Goal: Task Accomplishment & Management: Complete application form

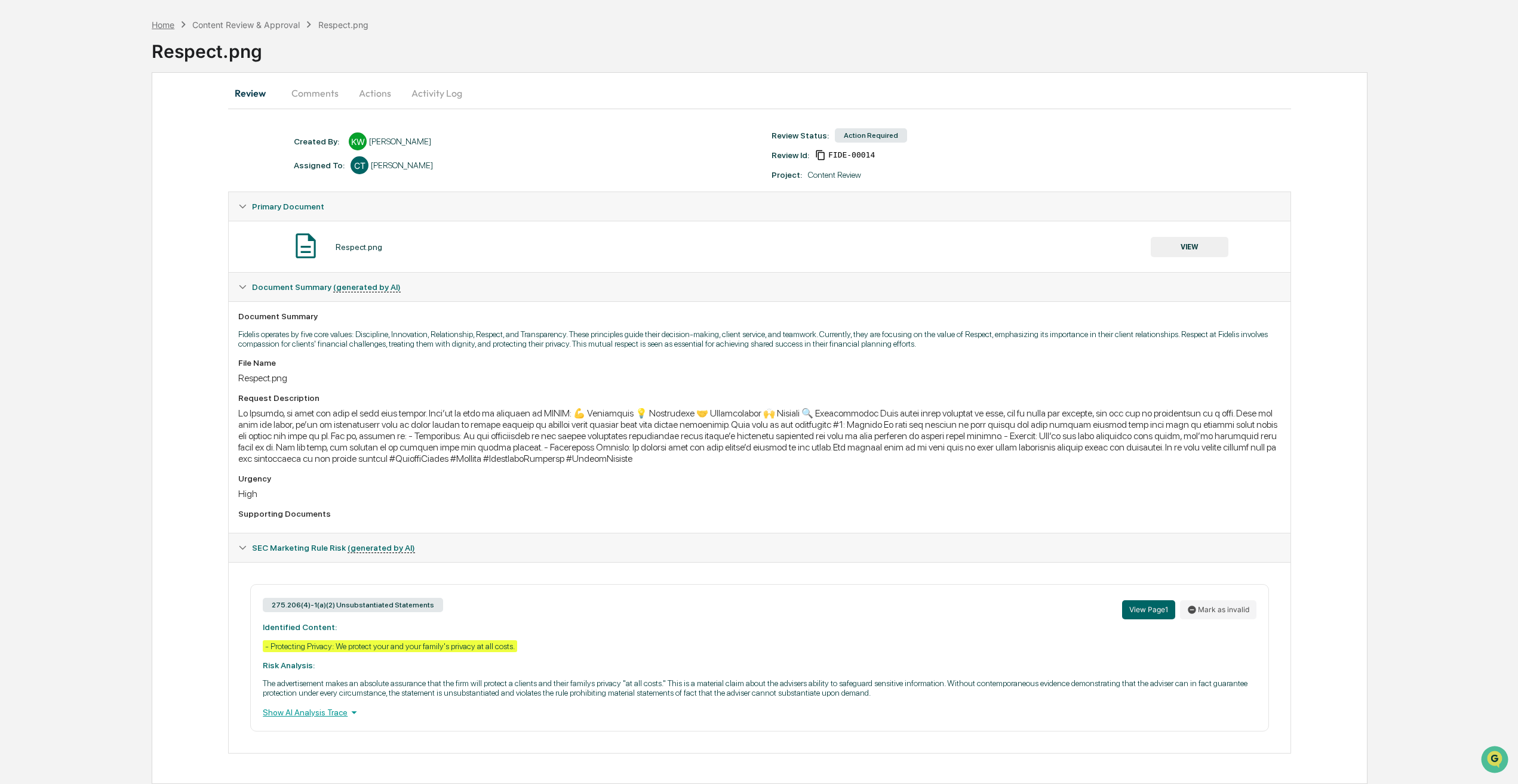
click at [174, 23] on div "Home" at bounding box center [163, 24] width 23 height 10
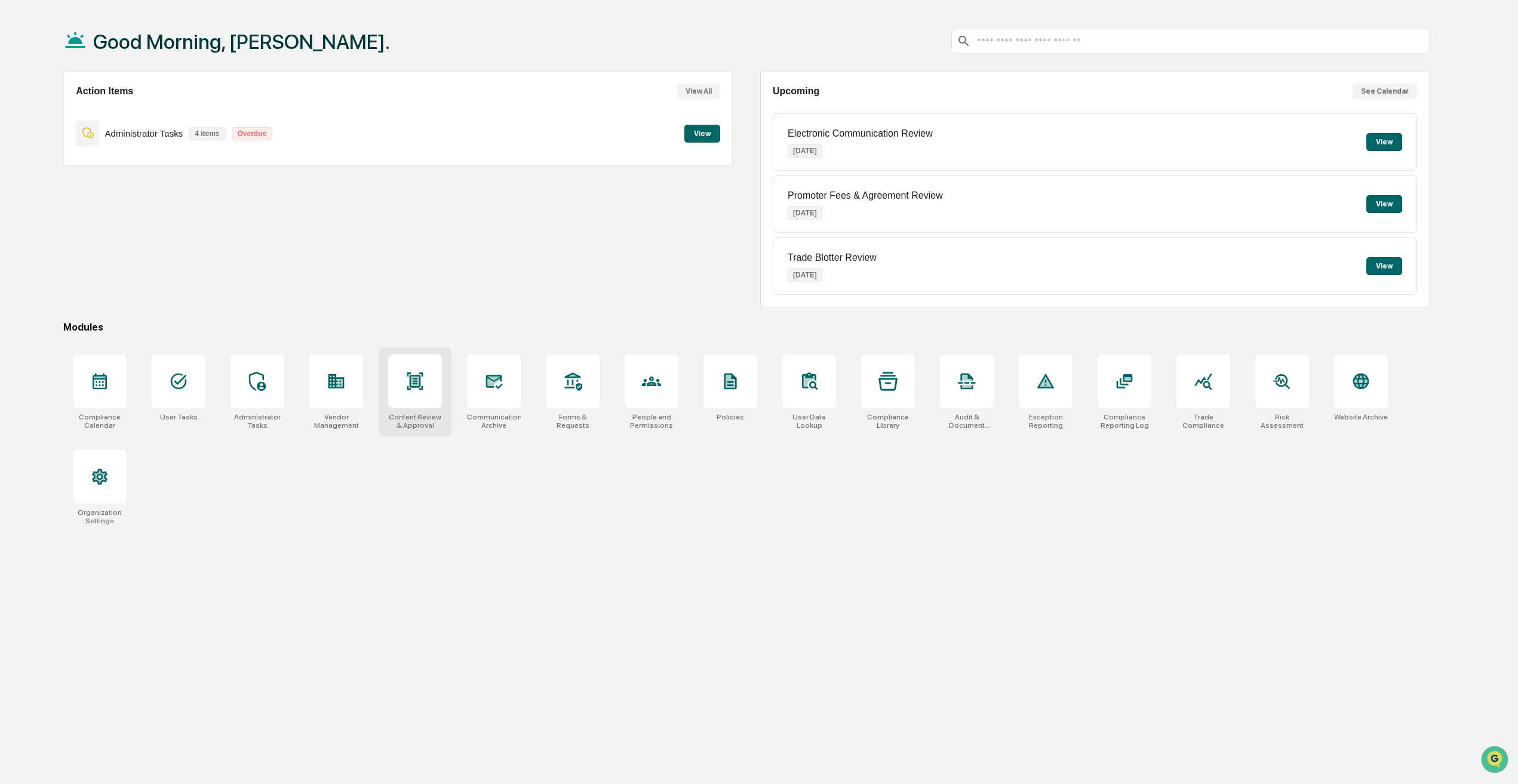
click at [421, 399] on div at bounding box center [415, 382] width 54 height 54
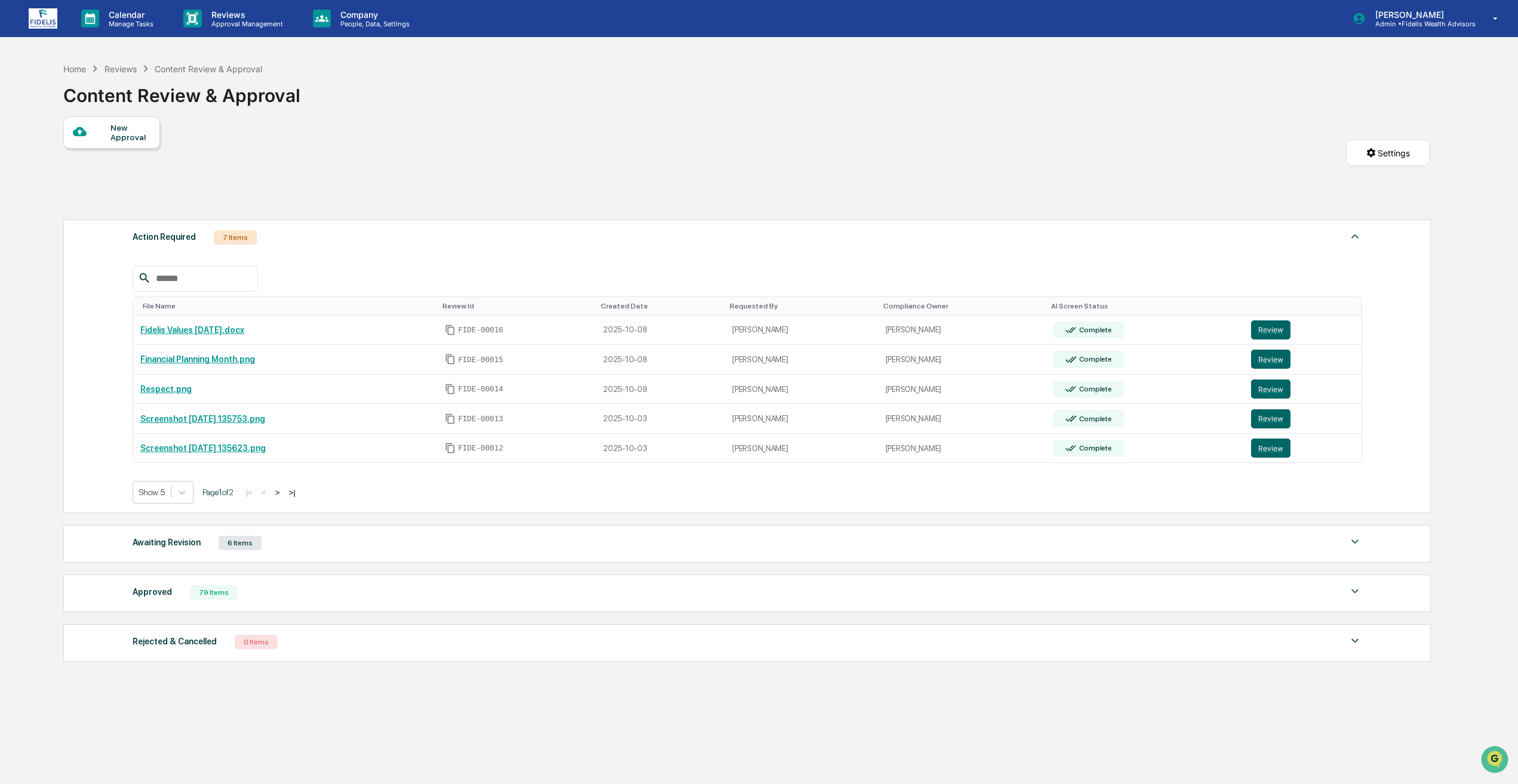
click at [139, 133] on div "New Approval" at bounding box center [130, 132] width 40 height 19
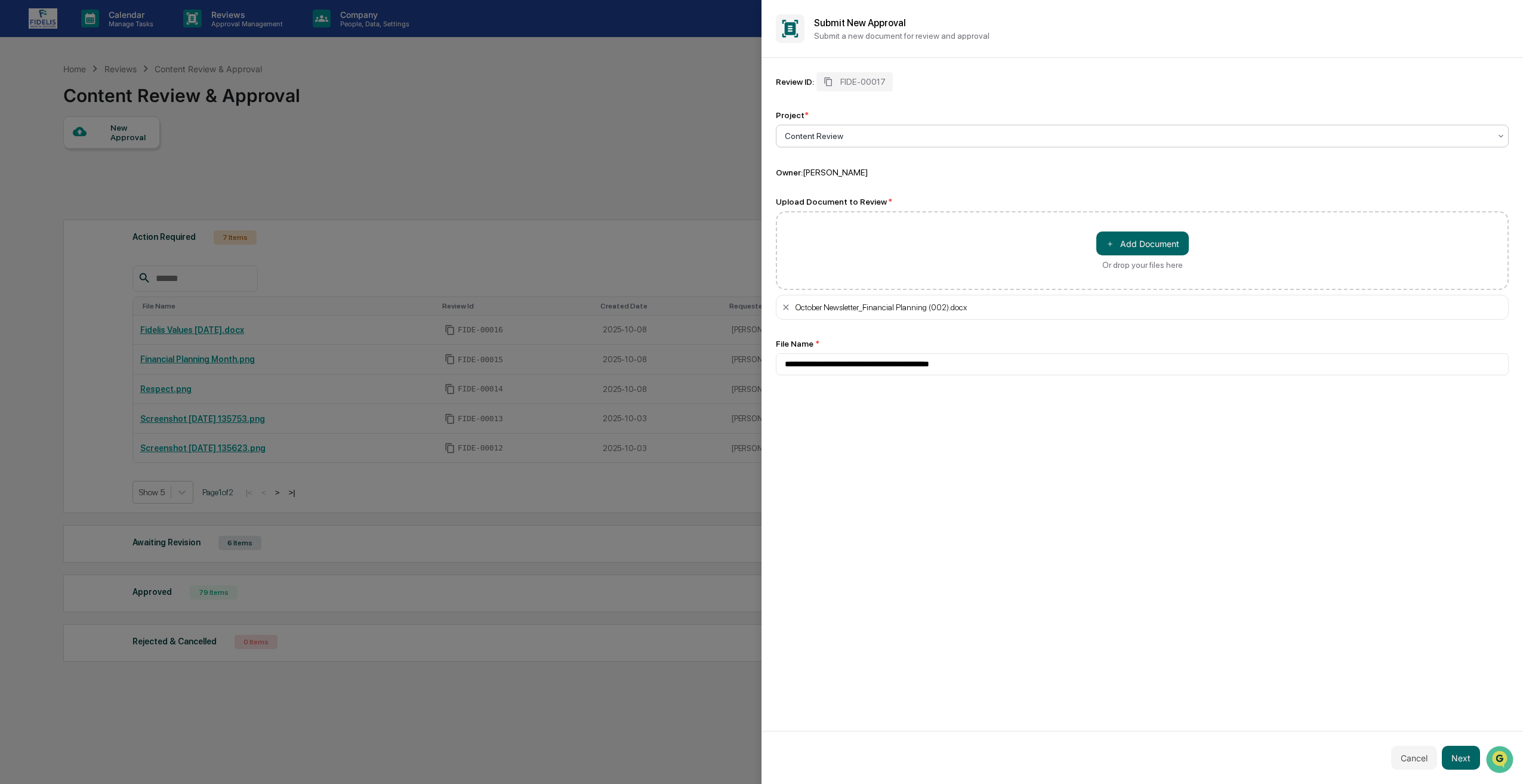
click at [850, 130] on div at bounding box center [1137, 136] width 705 height 12
click at [848, 163] on div "Content Review" at bounding box center [1143, 165] width 732 height 24
click at [1464, 759] on button "Next" at bounding box center [1461, 758] width 38 height 24
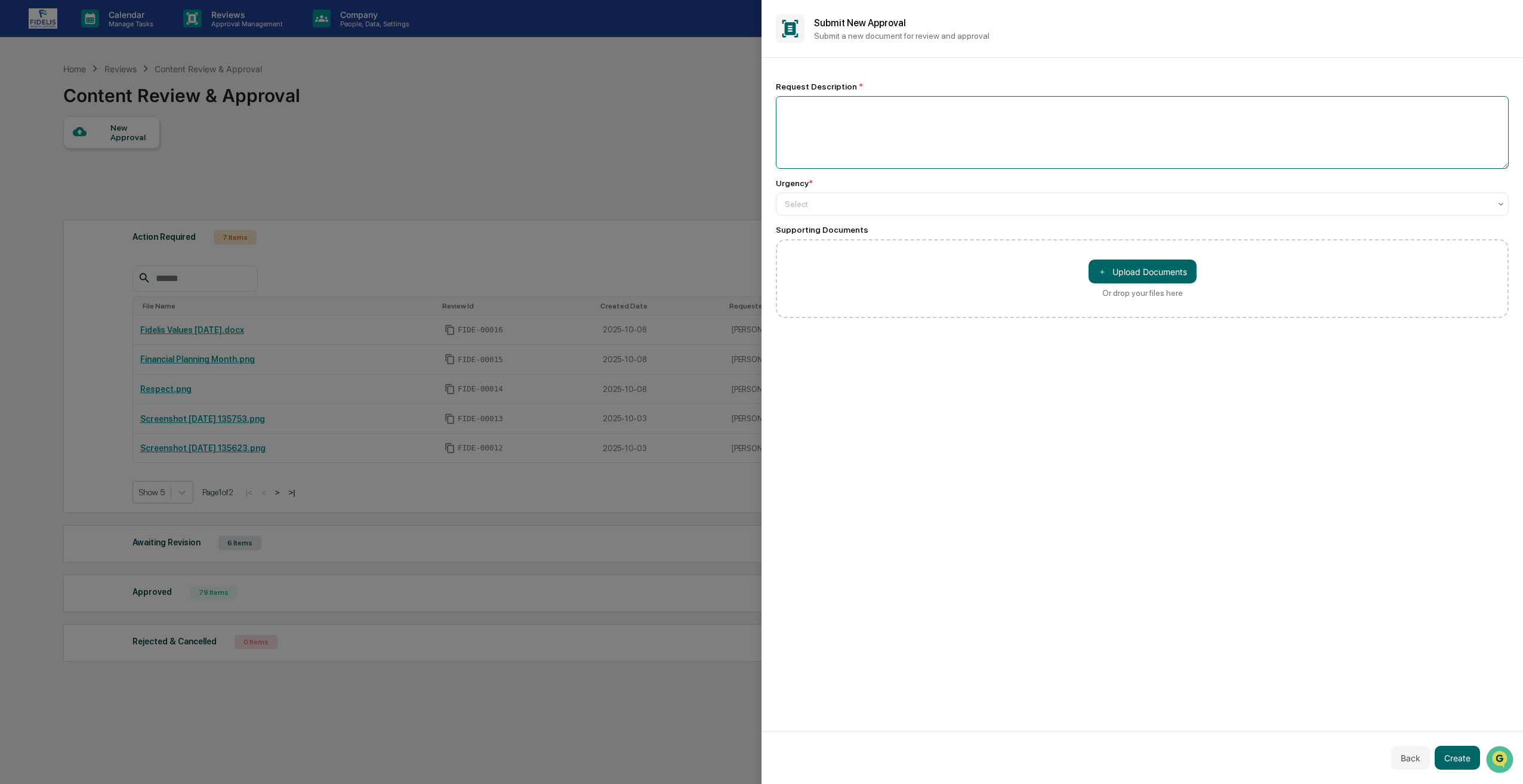
click at [930, 160] on textarea at bounding box center [1143, 132] width 733 height 73
click at [884, 136] on textarea at bounding box center [1143, 132] width 733 height 73
paste textarea "**********"
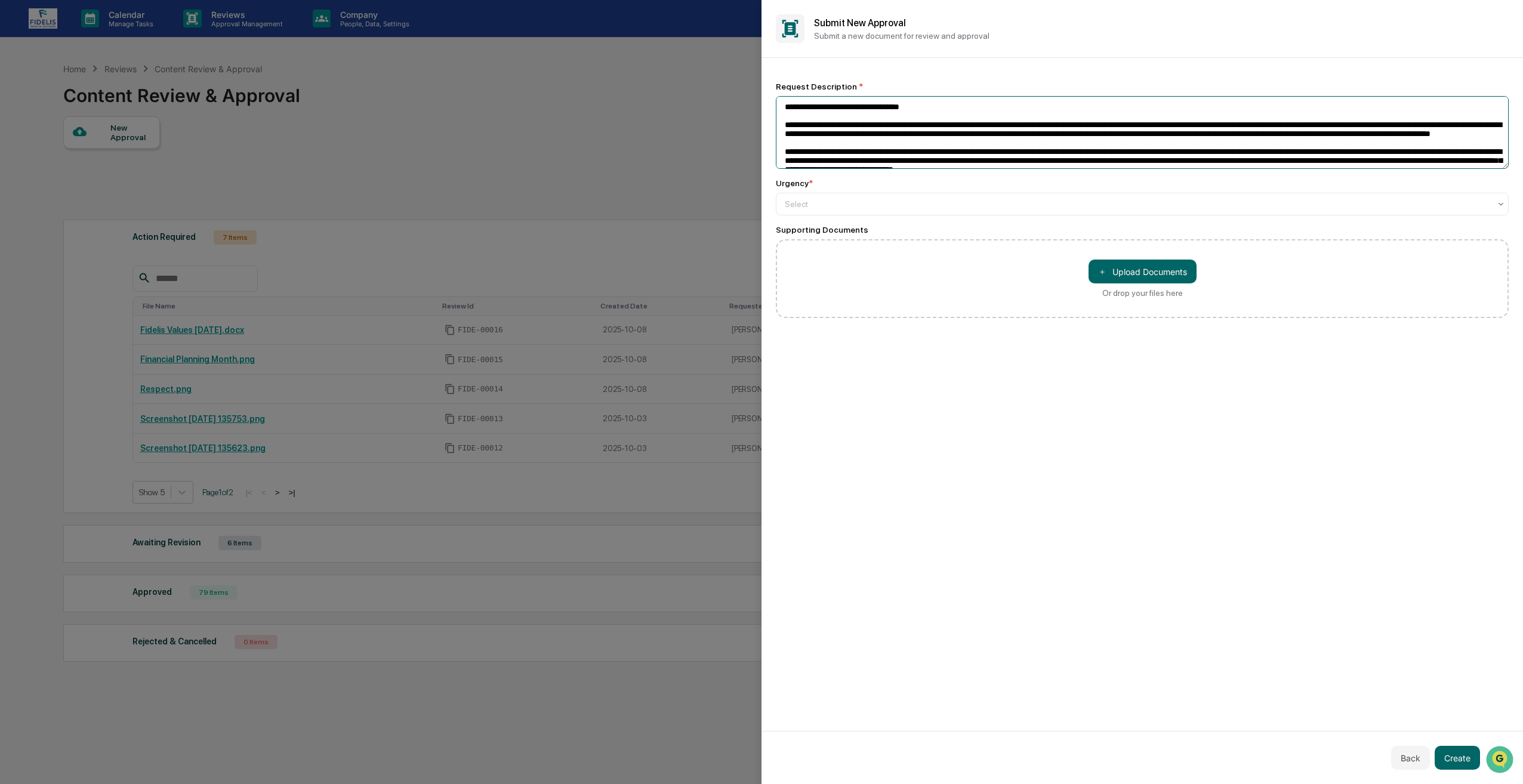
scroll to position [583, 0]
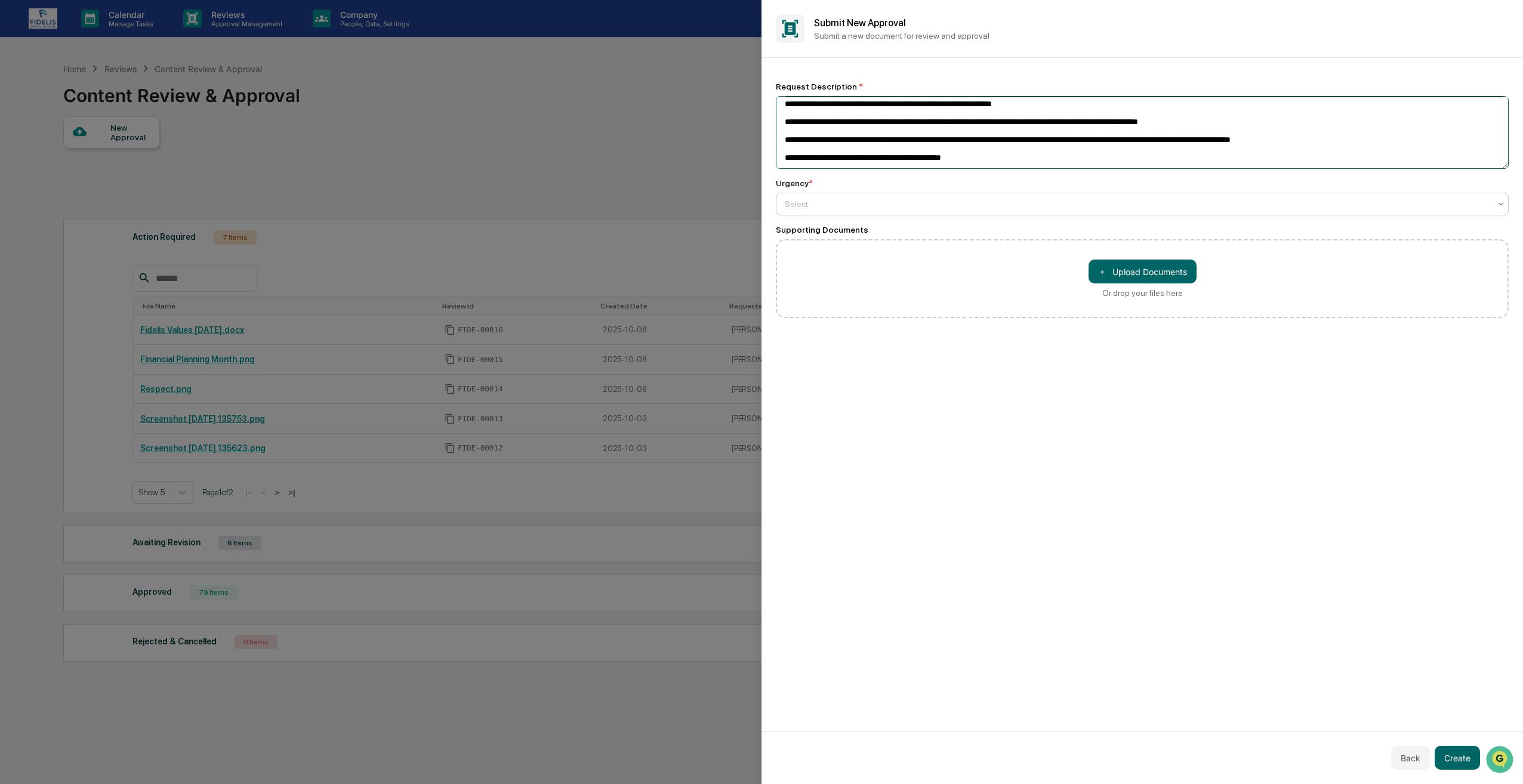
type textarea "**********"
click at [926, 213] on div "Select" at bounding box center [1143, 204] width 733 height 23
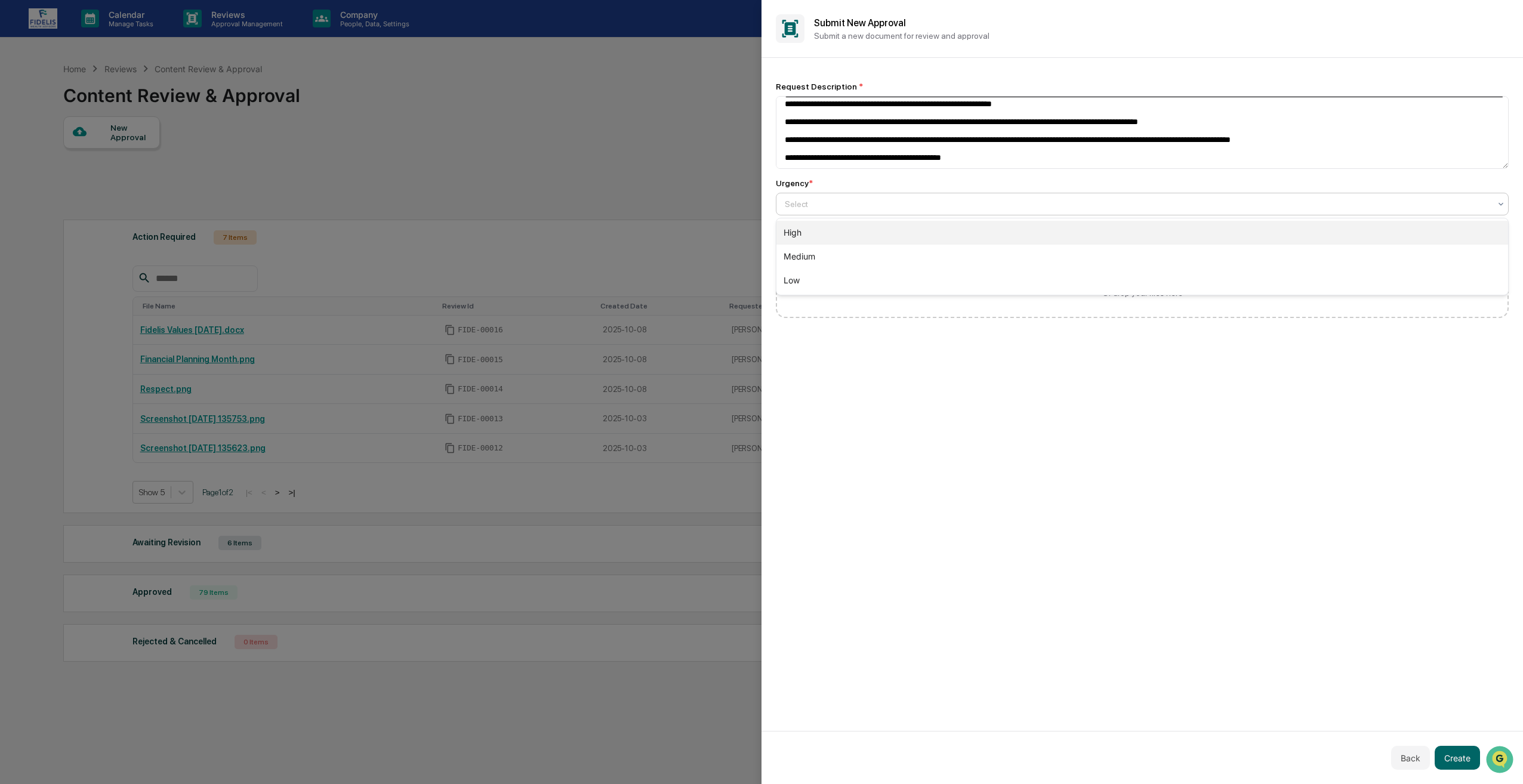
click at [872, 225] on div "High" at bounding box center [1143, 232] width 732 height 24
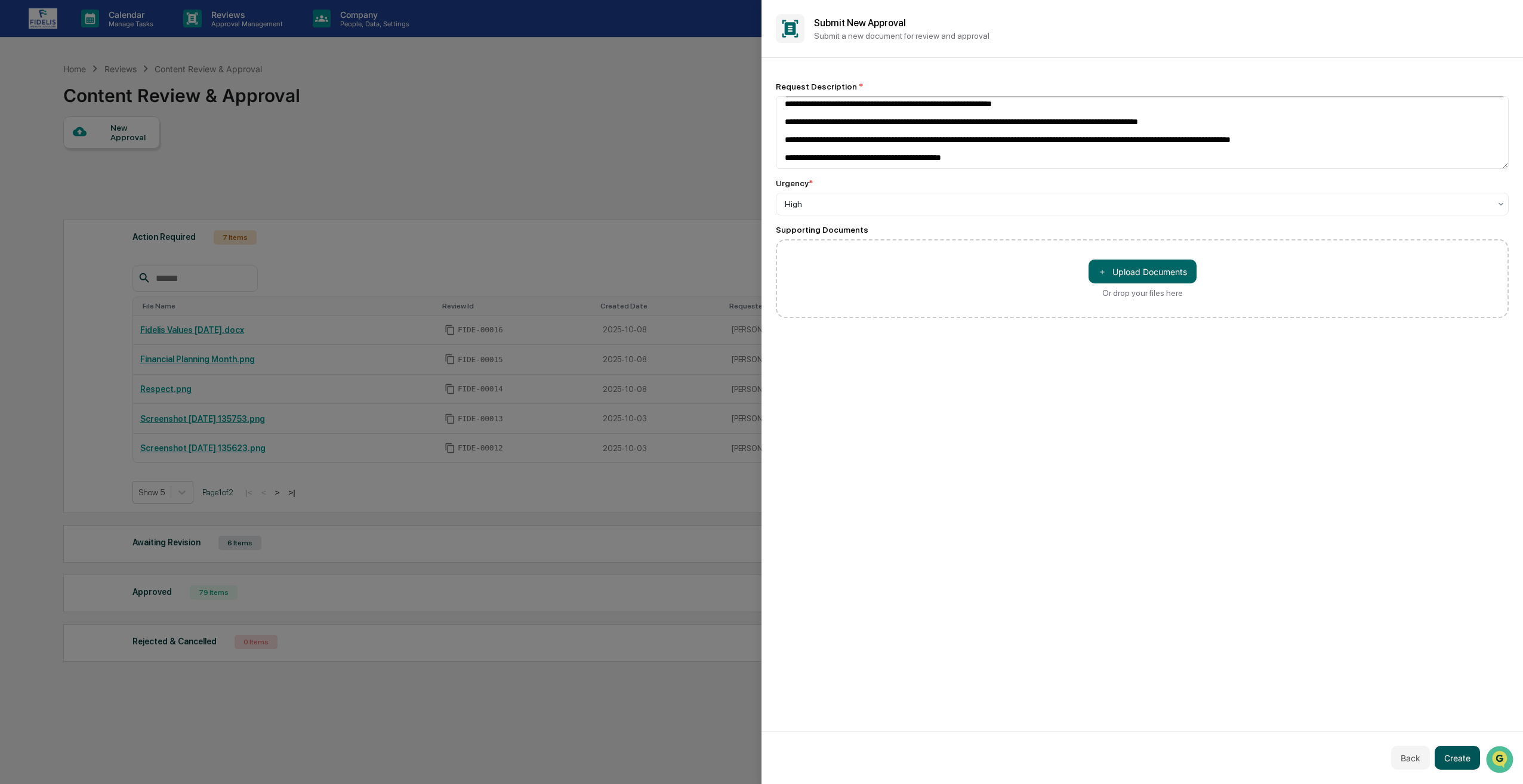
click at [1471, 753] on button "Create" at bounding box center [1458, 758] width 45 height 24
click at [1462, 761] on button "Create" at bounding box center [1458, 758] width 45 height 24
click at [1456, 758] on button "Create" at bounding box center [1458, 758] width 45 height 24
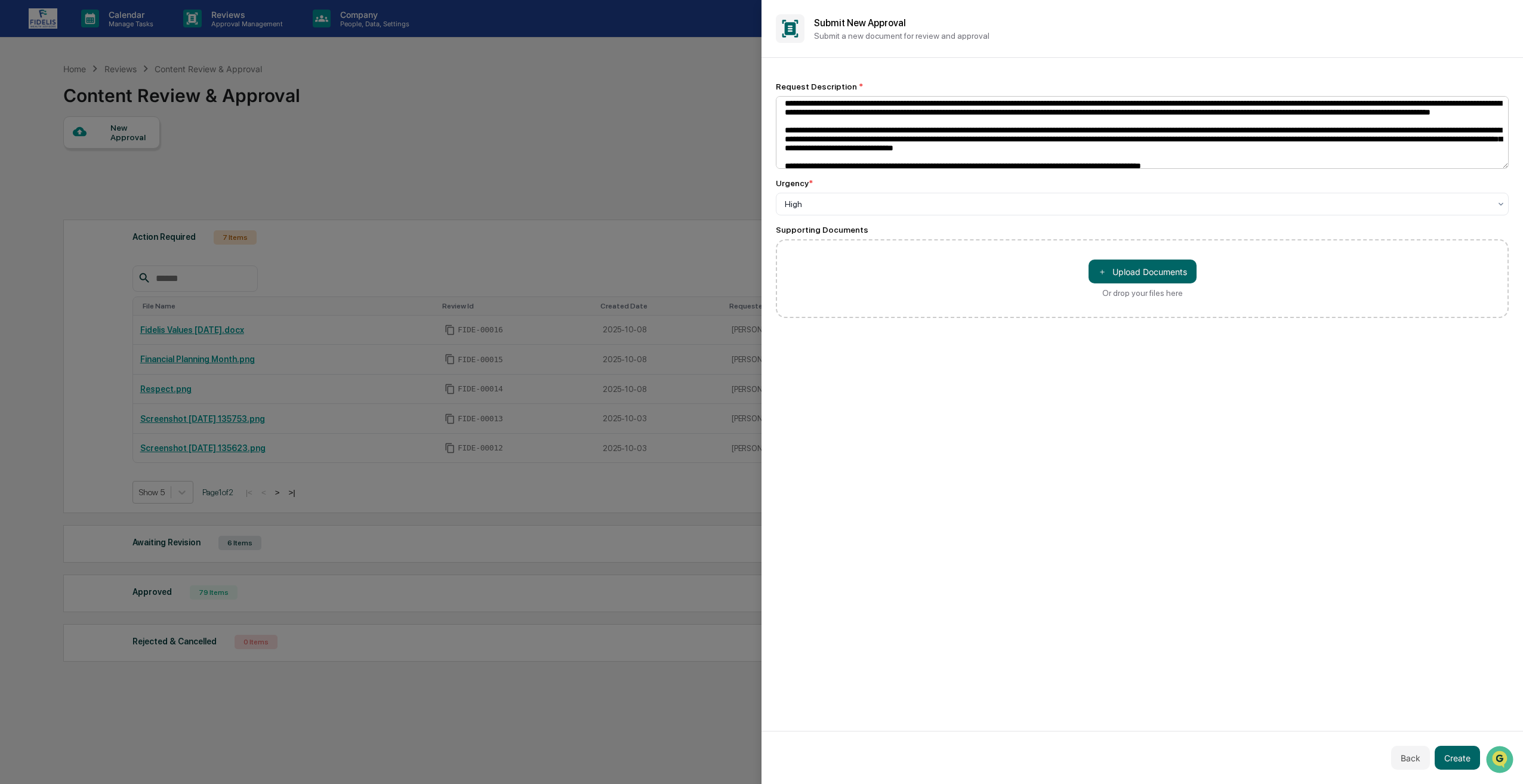
scroll to position [0, 0]
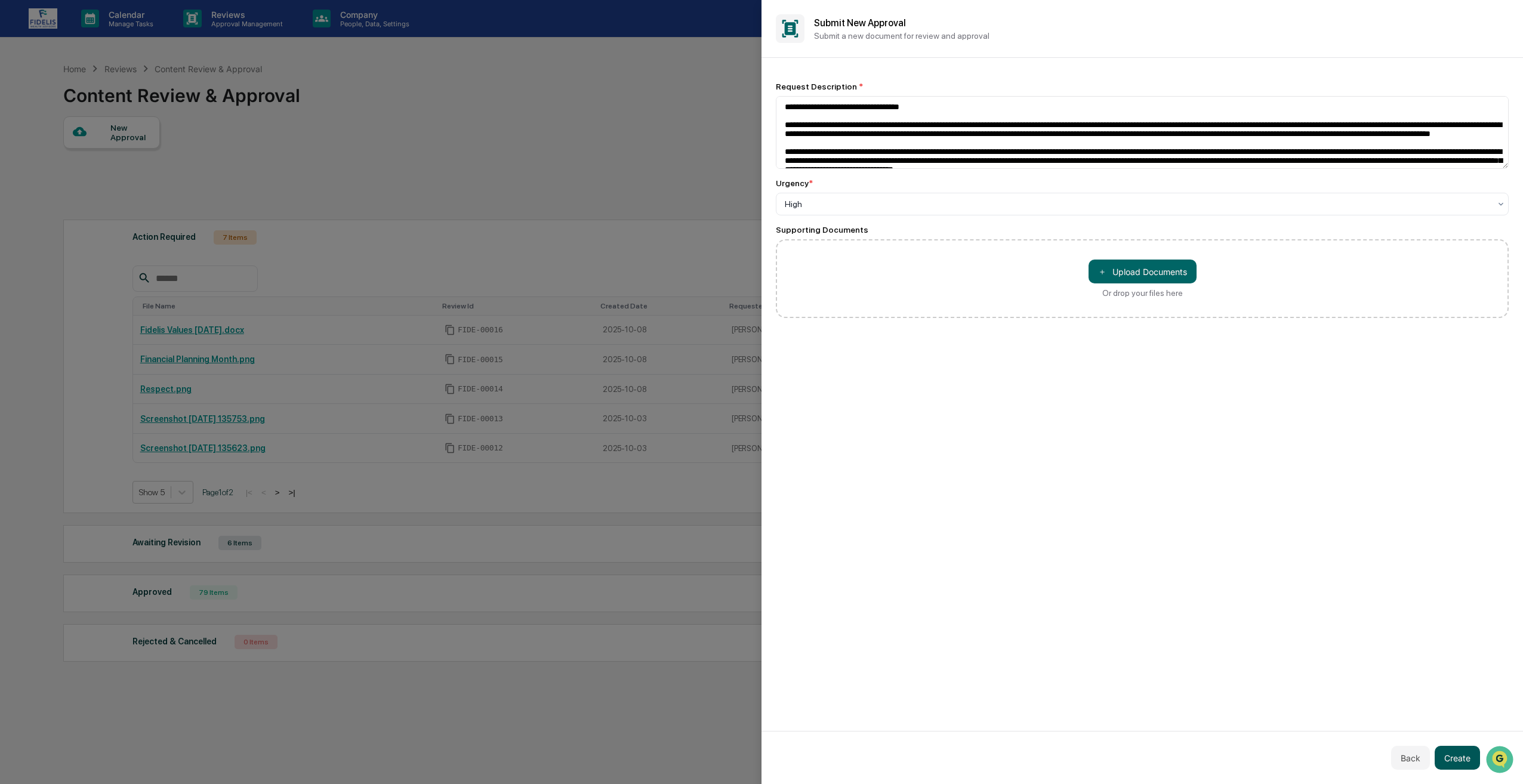
click at [1461, 760] on button "Create" at bounding box center [1458, 758] width 45 height 24
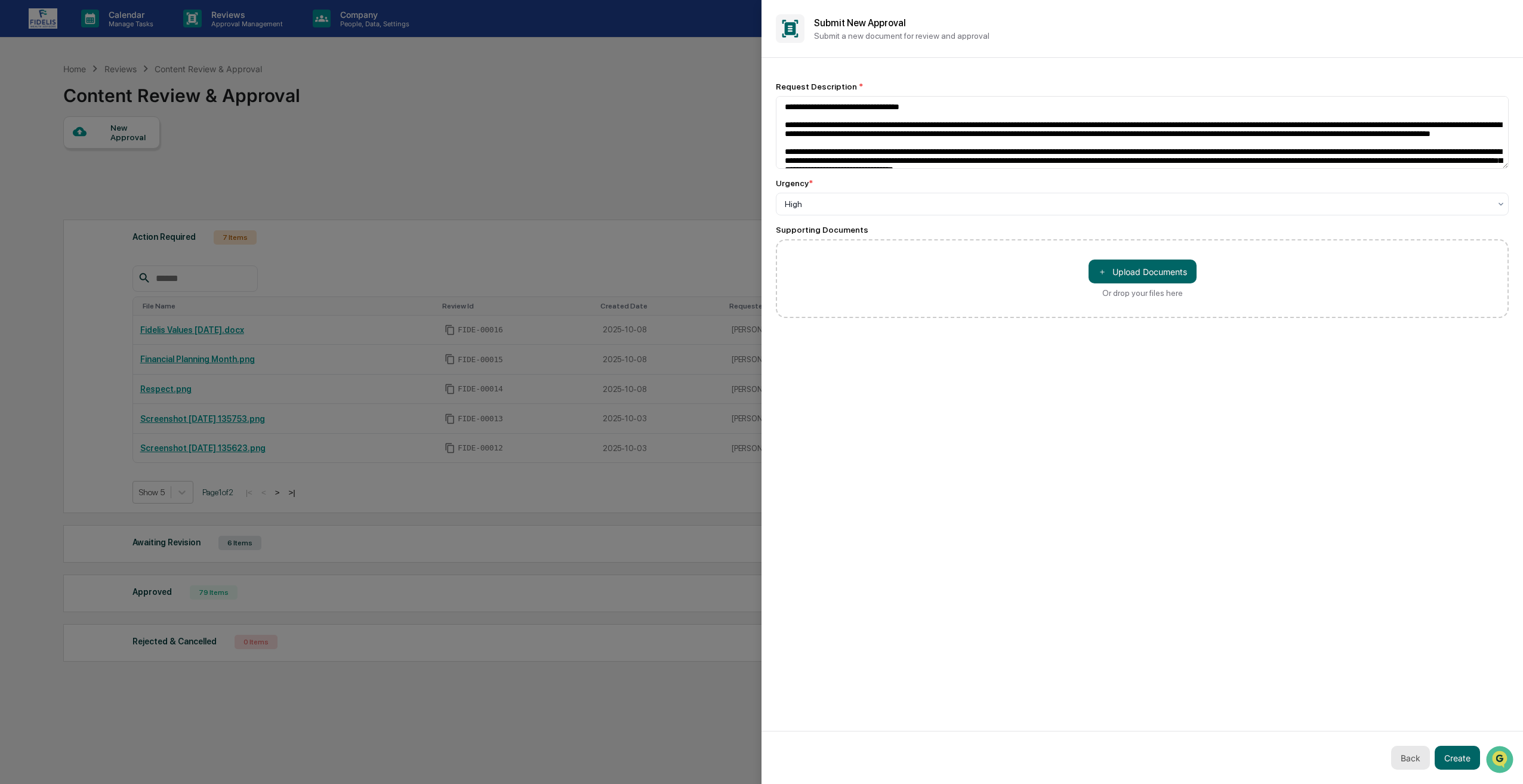
click at [1405, 766] on button "Back" at bounding box center [1410, 758] width 39 height 24
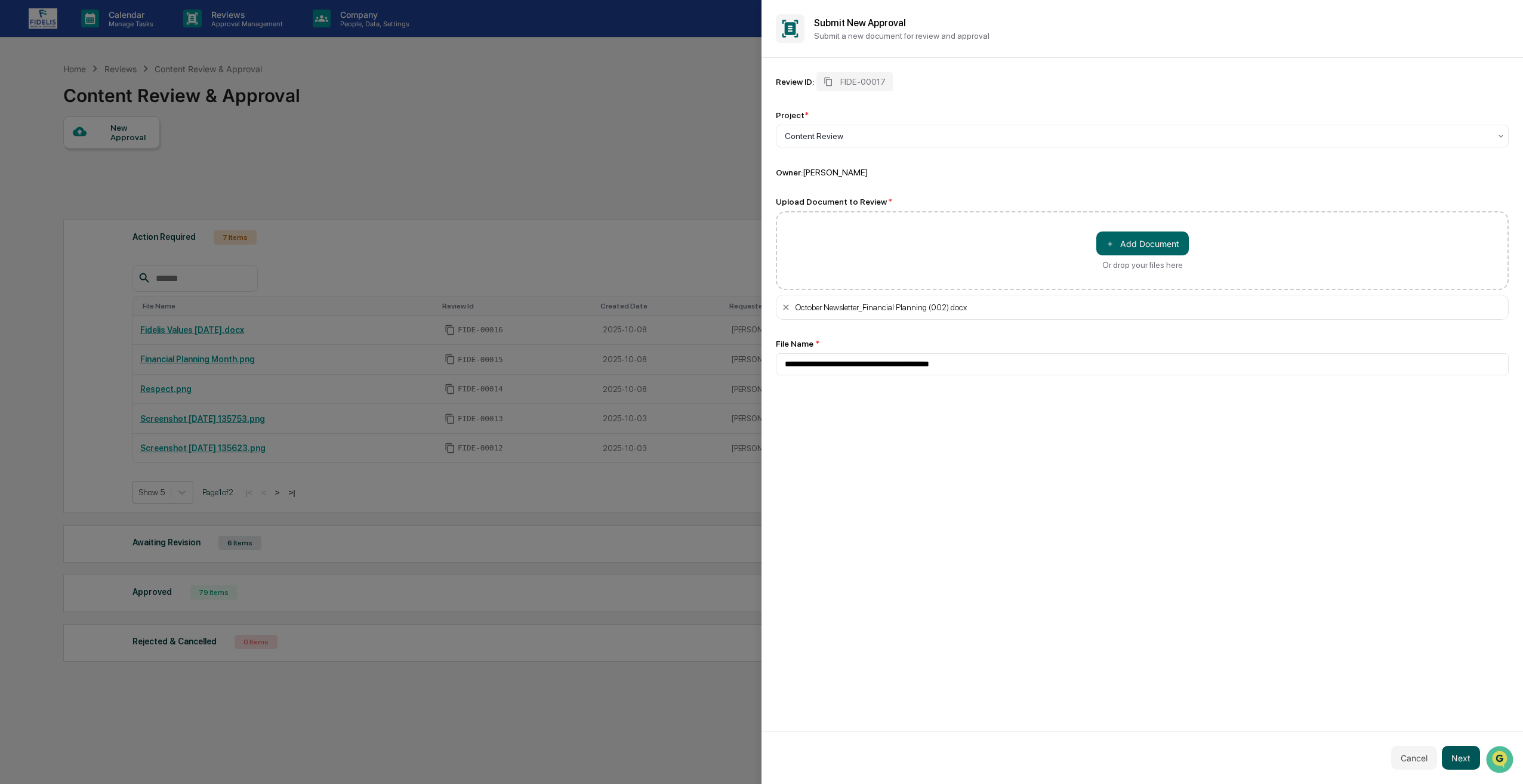
click at [1467, 756] on button "Next" at bounding box center [1461, 758] width 38 height 24
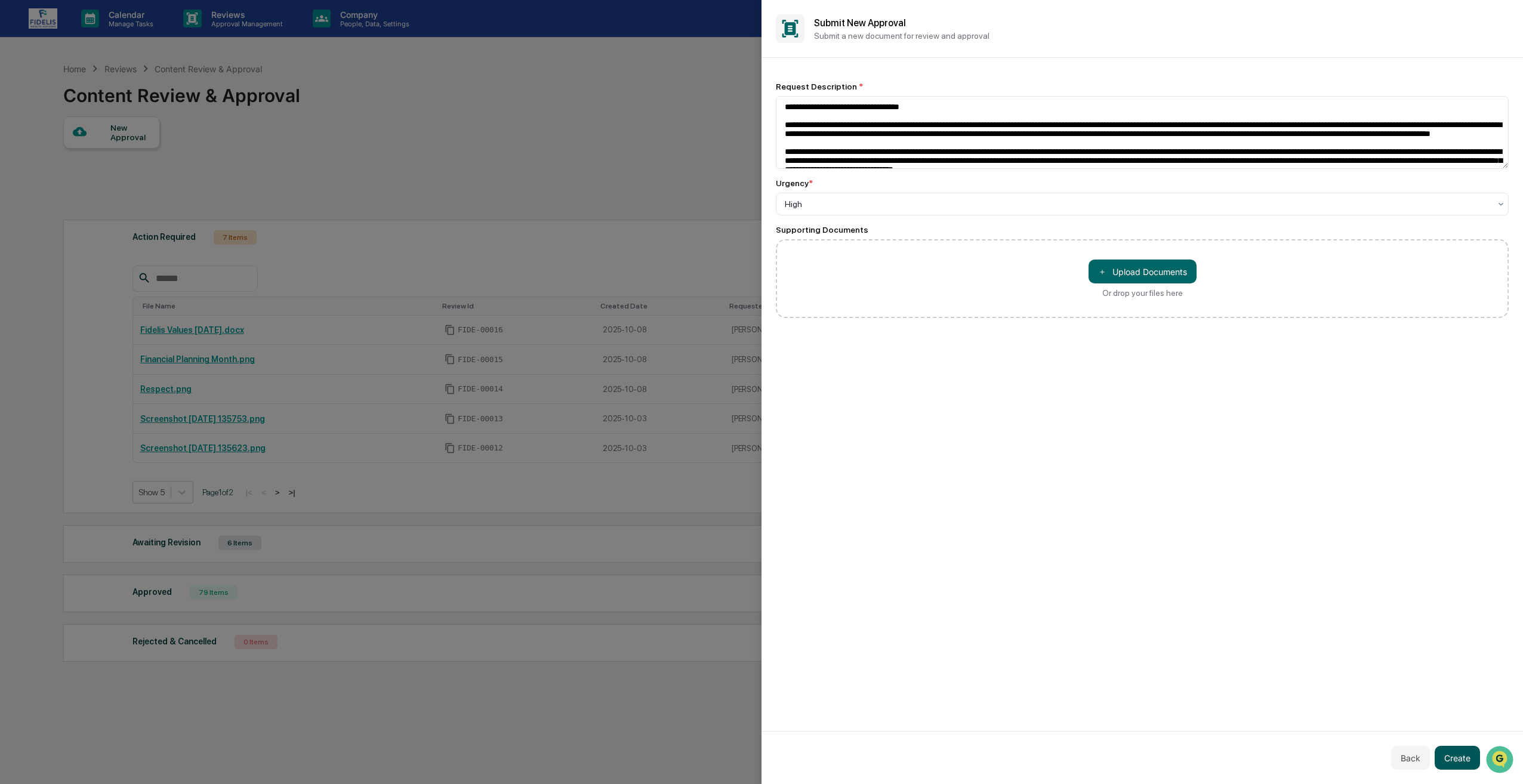
click at [1453, 756] on button "Create" at bounding box center [1458, 758] width 45 height 24
click at [1449, 759] on button "Create" at bounding box center [1458, 758] width 45 height 24
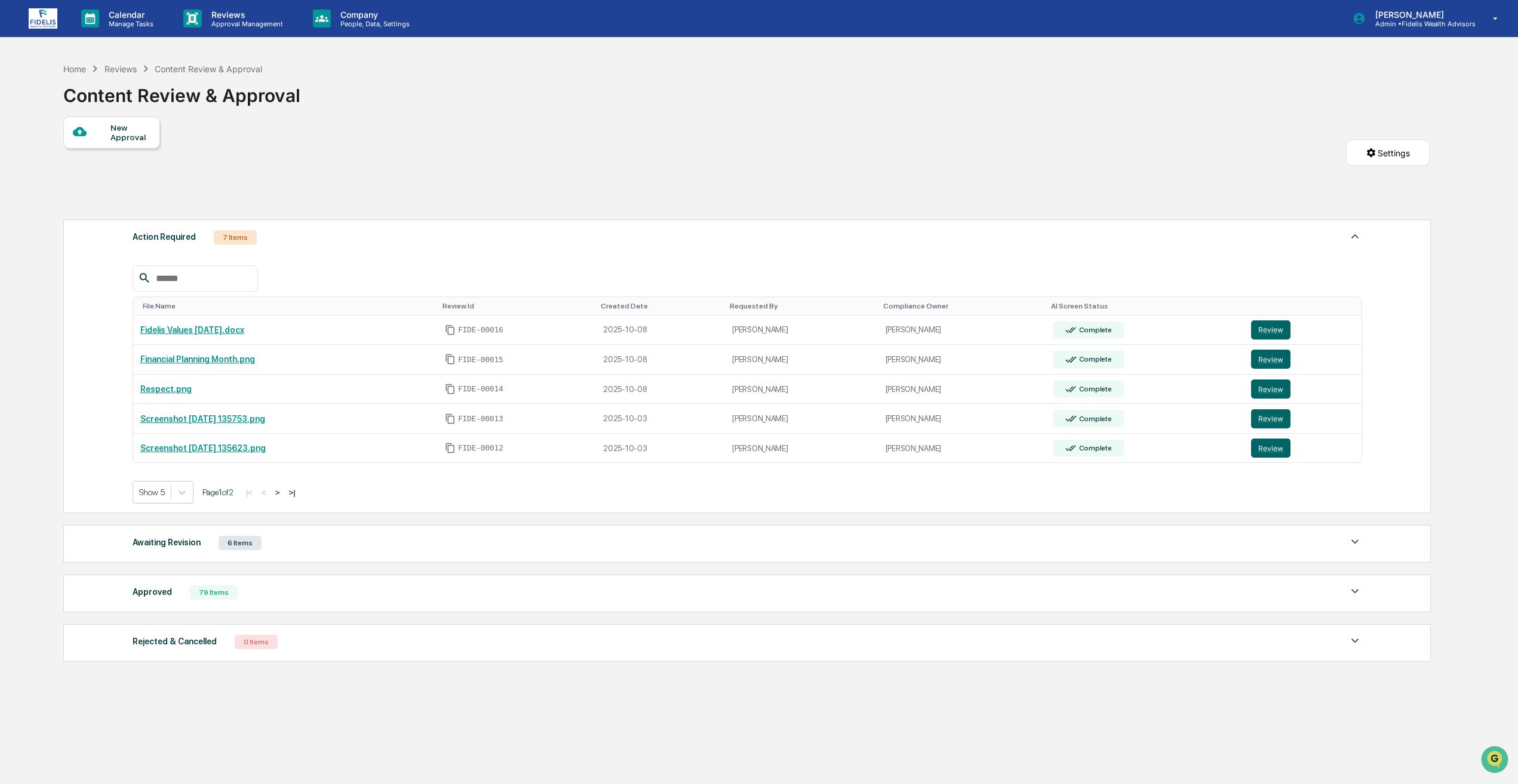
click at [87, 130] on div at bounding box center [91, 132] width 37 height 15
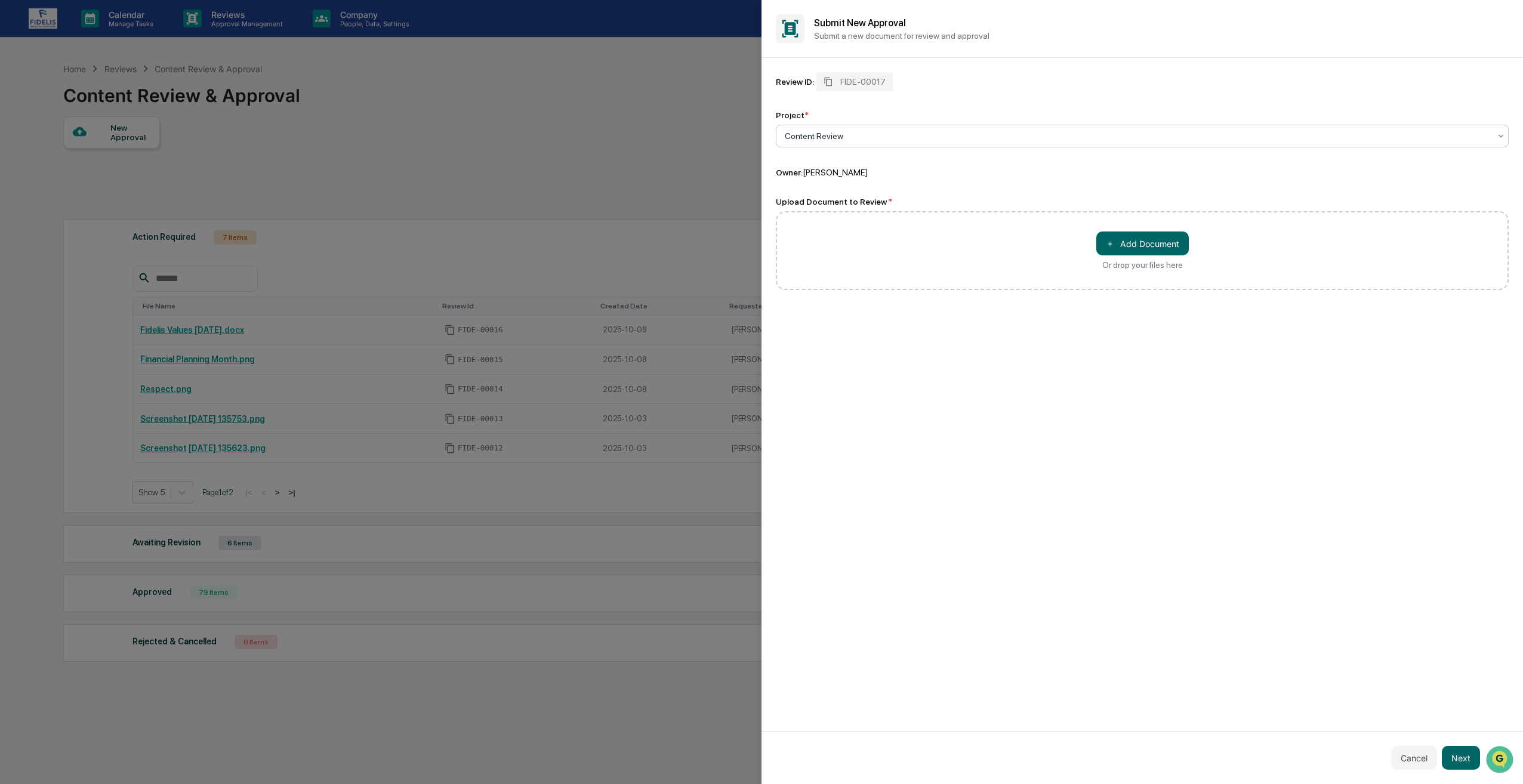
click at [927, 245] on div "＋ Add Document Or drop your files here" at bounding box center [1143, 250] width 733 height 79
click at [879, 133] on div at bounding box center [1137, 136] width 705 height 12
click at [858, 170] on div "Content Review" at bounding box center [1143, 165] width 732 height 24
click at [1454, 755] on button "Next" at bounding box center [1461, 758] width 38 height 24
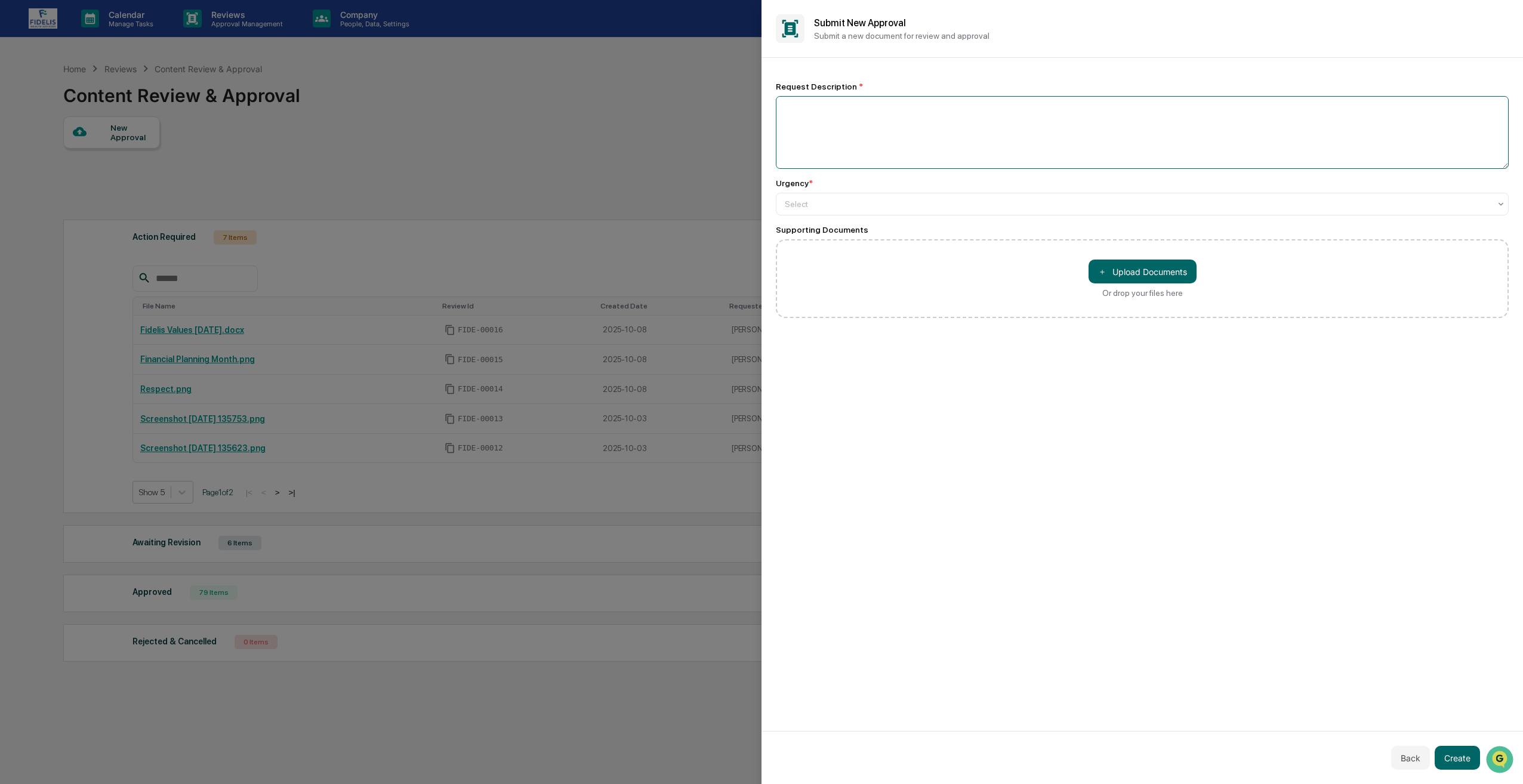
click at [808, 120] on textarea at bounding box center [1143, 132] width 733 height 73
paste textarea "**********"
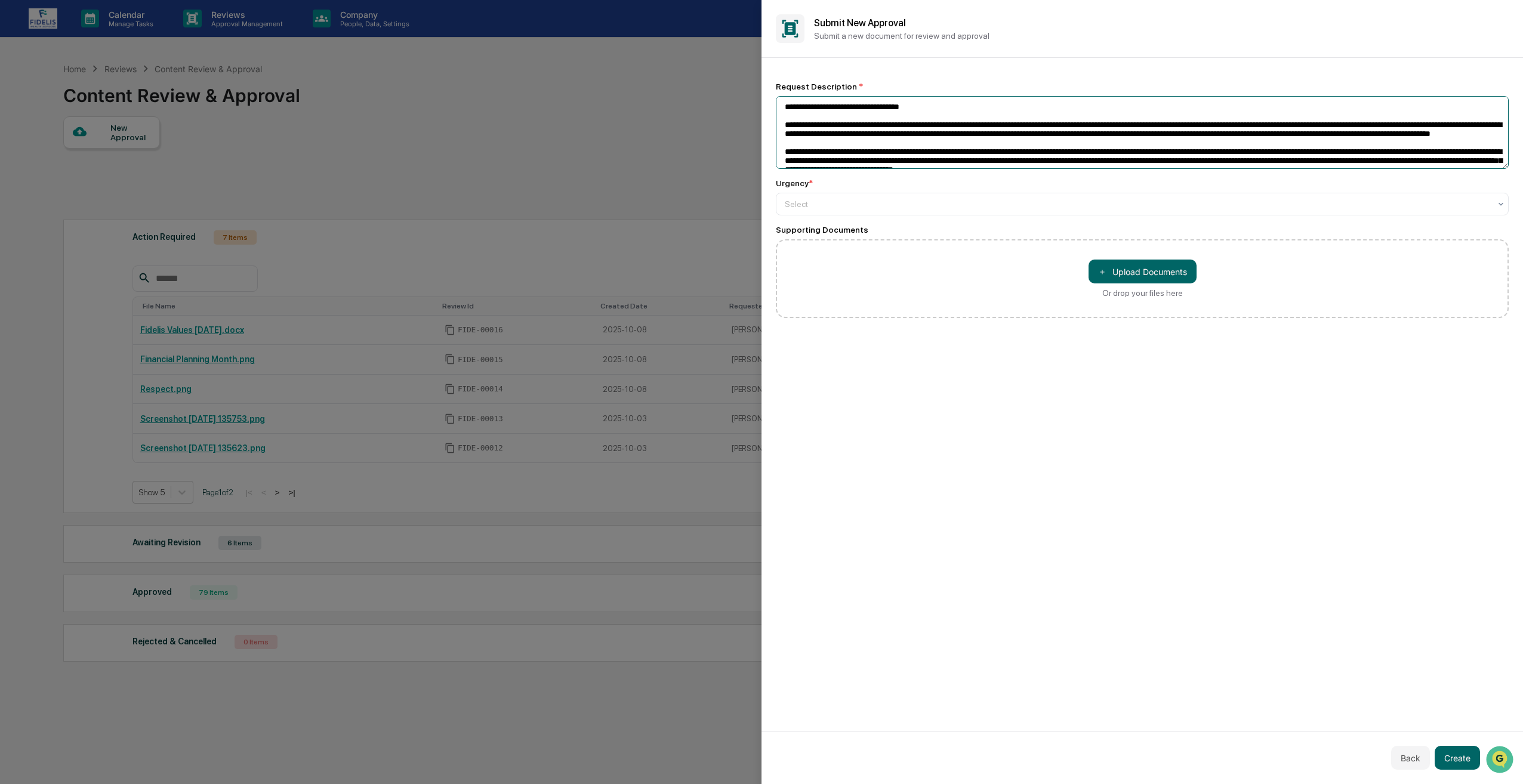
scroll to position [583, 0]
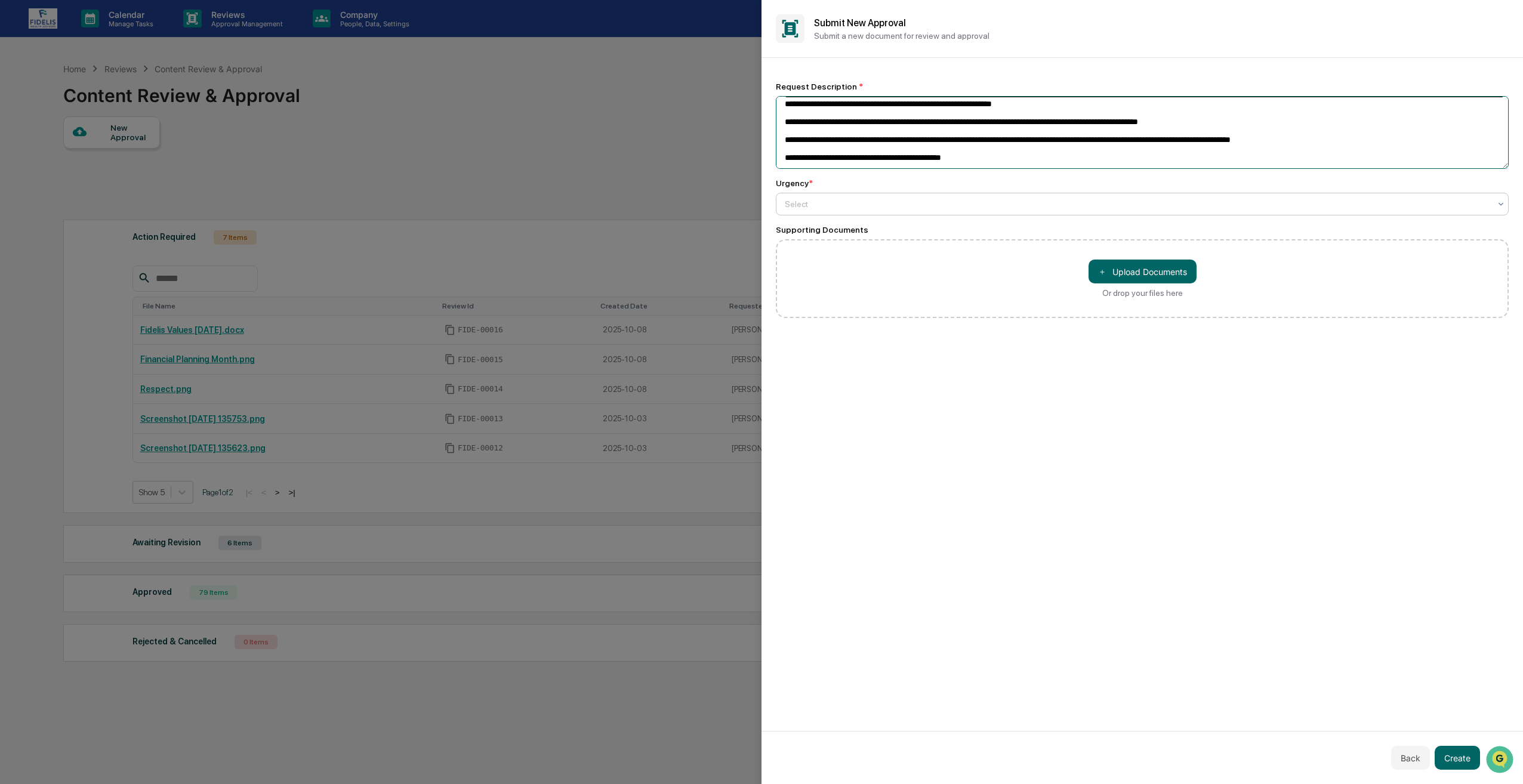
type textarea "**********"
click at [861, 204] on div at bounding box center [1137, 204] width 705 height 12
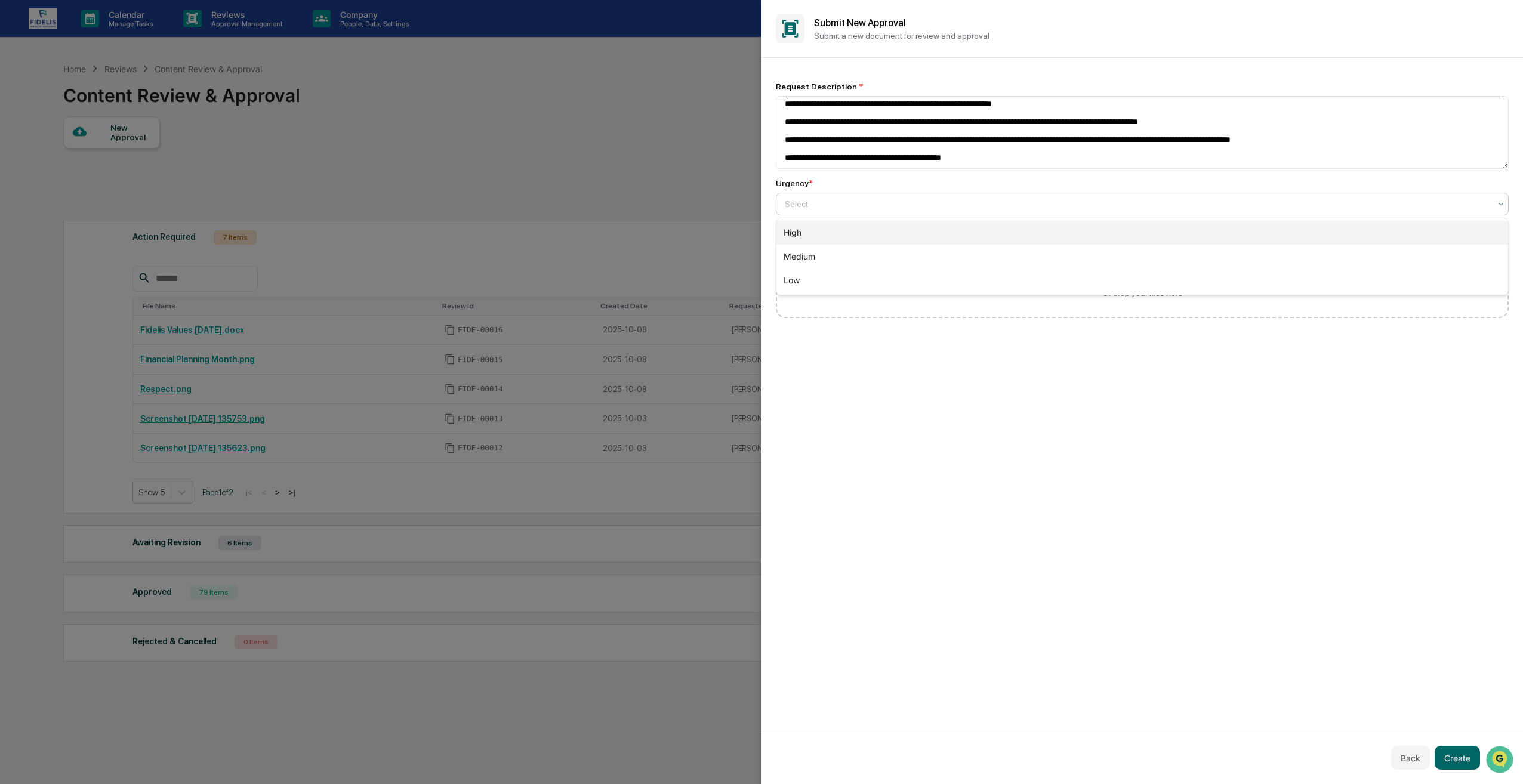
click at [852, 235] on div "High" at bounding box center [1143, 232] width 732 height 24
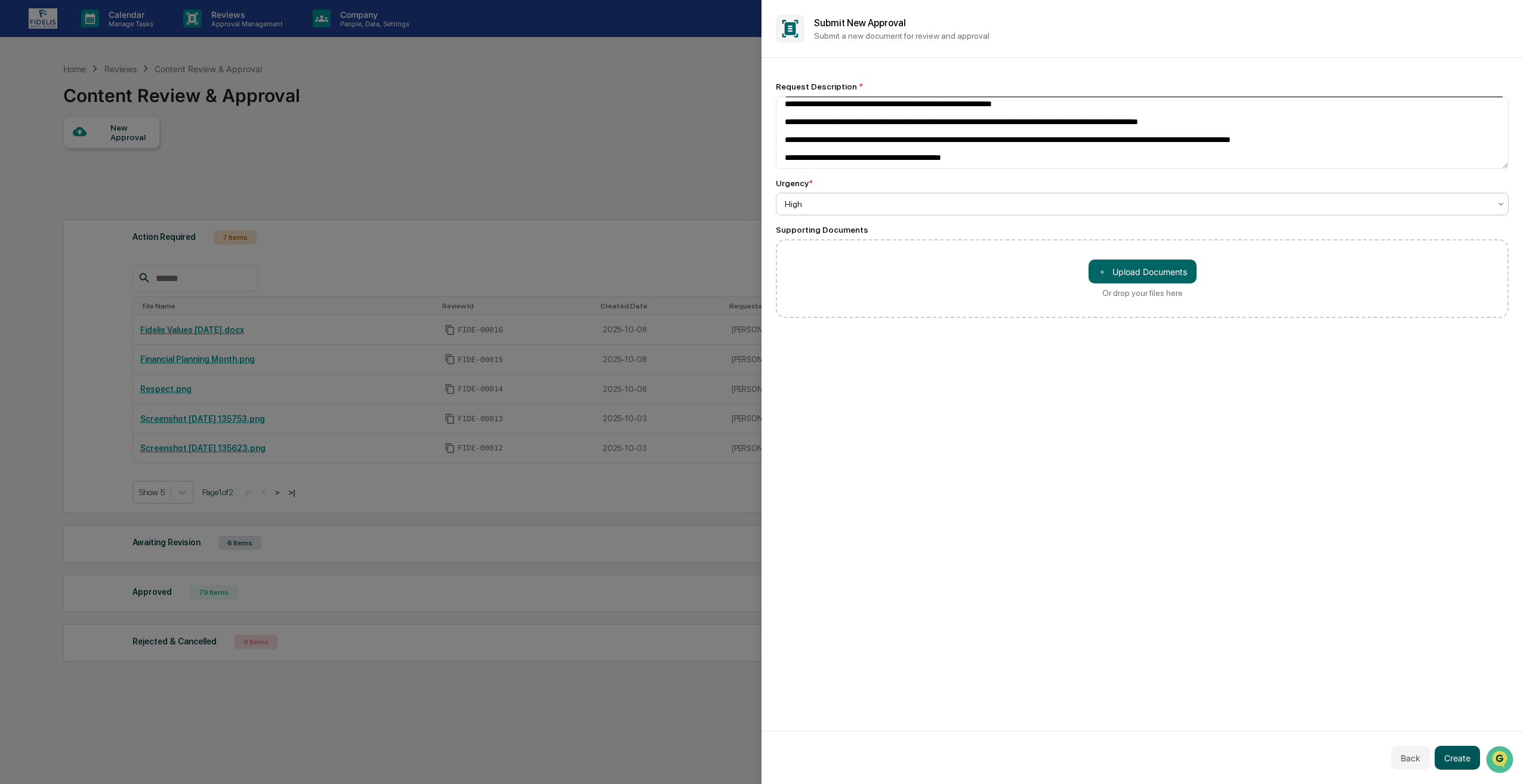
click at [1462, 749] on button "Create" at bounding box center [1458, 758] width 45 height 24
click at [1463, 751] on button "Create" at bounding box center [1458, 758] width 45 height 24
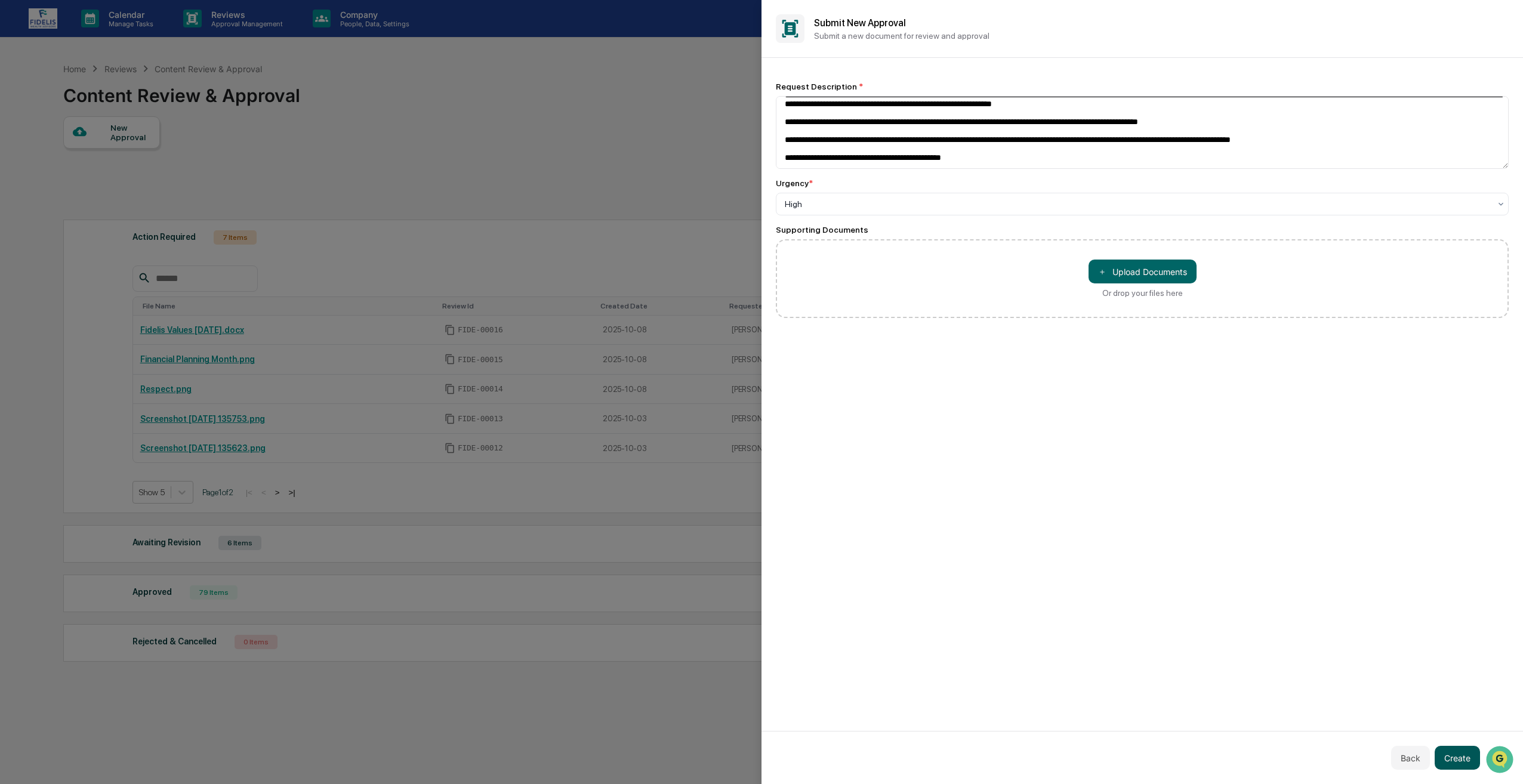
click at [1448, 755] on button "Create" at bounding box center [1458, 758] width 45 height 24
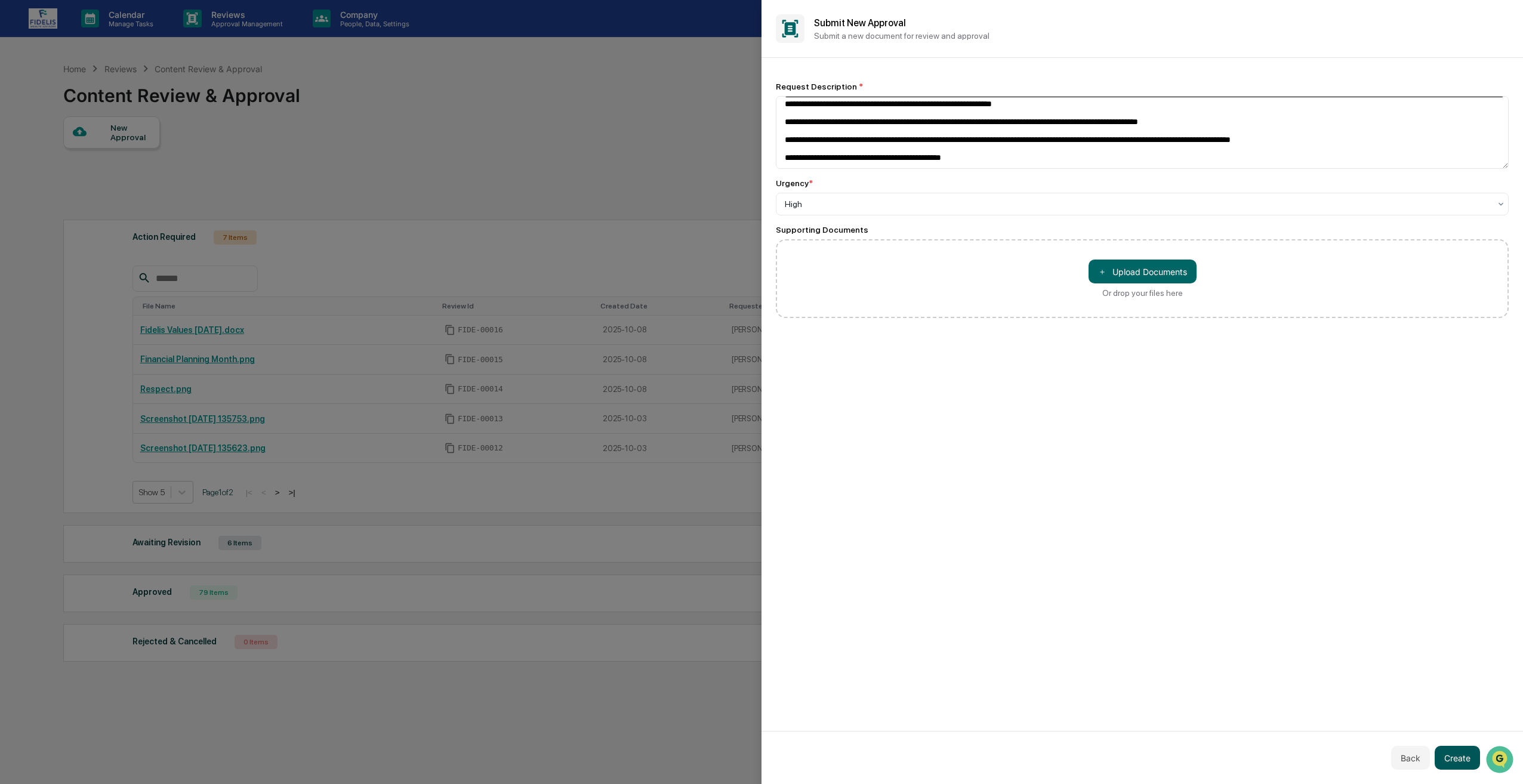
click at [1448, 755] on button "Create" at bounding box center [1458, 758] width 45 height 24
click at [1500, 757] on div "Back Create" at bounding box center [1142, 757] width 762 height 53
click at [1468, 753] on button "Create" at bounding box center [1458, 758] width 45 height 24
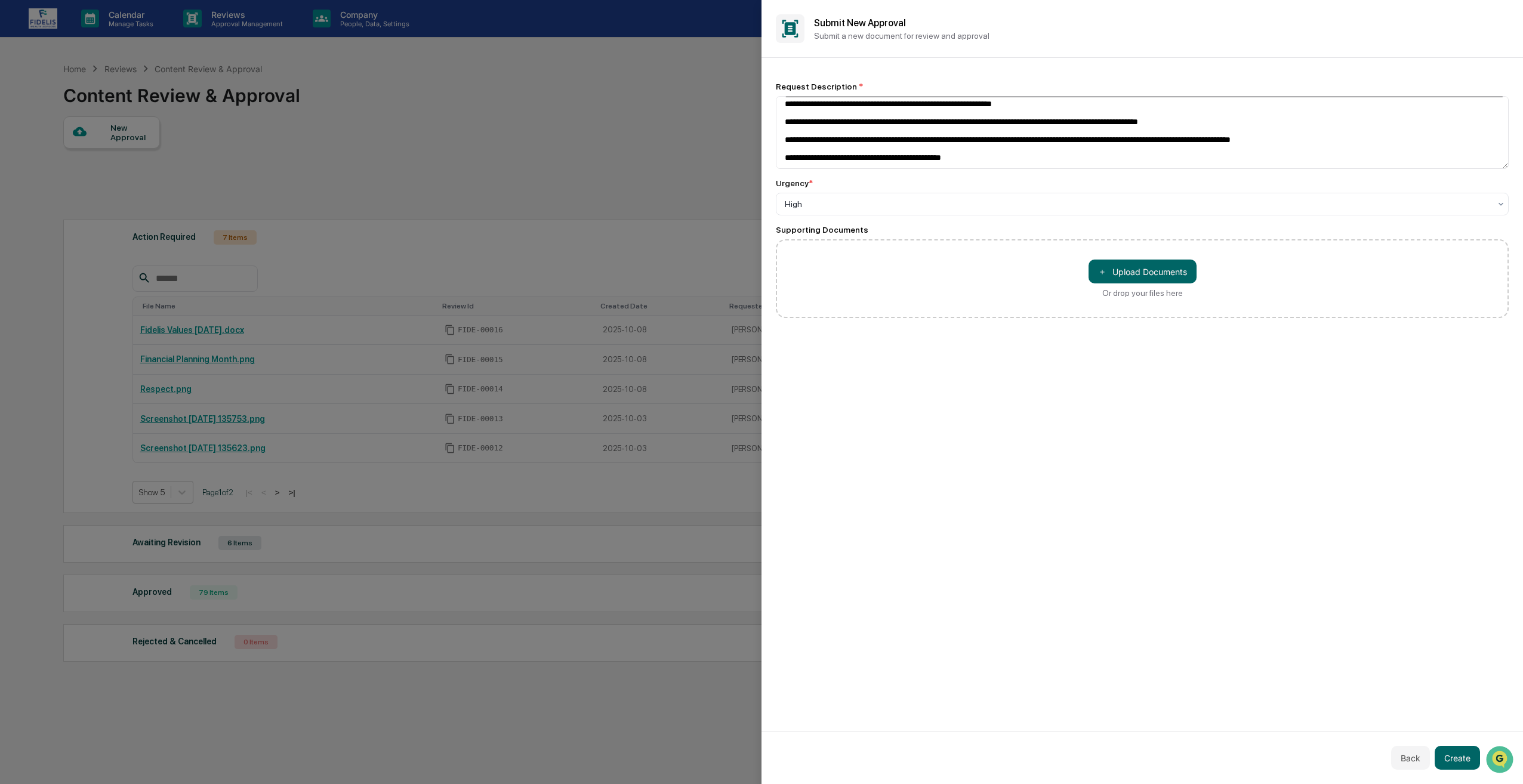
click at [1496, 759] on div "Back Create" at bounding box center [1142, 757] width 762 height 53
drag, startPoint x: 1496, startPoint y: 759, endPoint x: 1499, endPoint y: 766, distance: 7.6
click at [1499, 766] on div "Back Create" at bounding box center [1142, 757] width 762 height 53
click at [1506, 766] on div "Back Create" at bounding box center [1142, 757] width 762 height 53
click at [1508, 765] on div "Back Create" at bounding box center [1142, 757] width 762 height 53
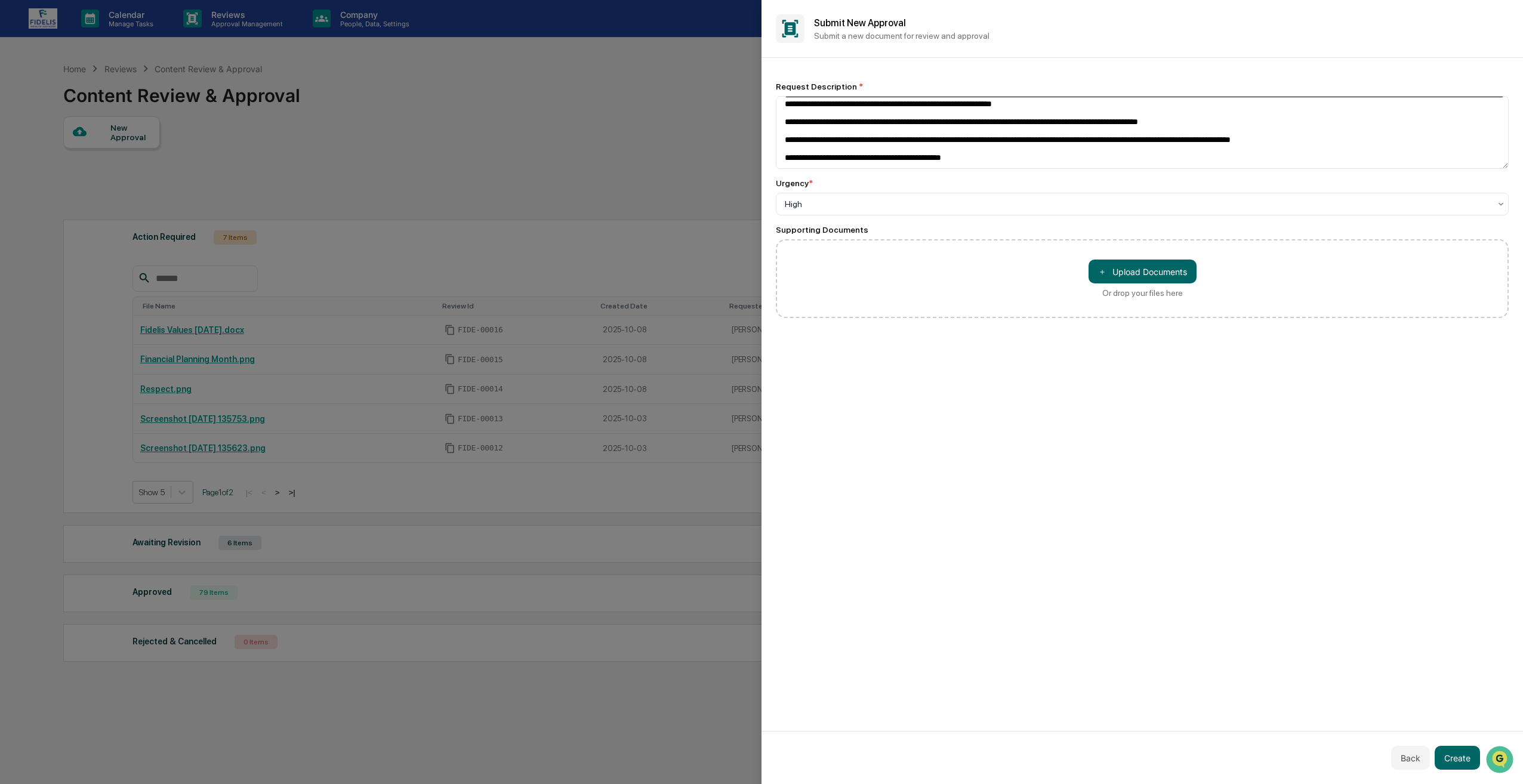
click at [1510, 760] on div "Back Create" at bounding box center [1142, 757] width 762 height 53
click at [1500, 755] on div "Back Create" at bounding box center [1142, 757] width 762 height 53
click at [1486, 753] on div "Back Create" at bounding box center [1142, 757] width 762 height 53
click at [1483, 751] on div "Back Create" at bounding box center [1142, 757] width 762 height 53
click at [1483, 750] on div "Back Create" at bounding box center [1142, 757] width 762 height 53
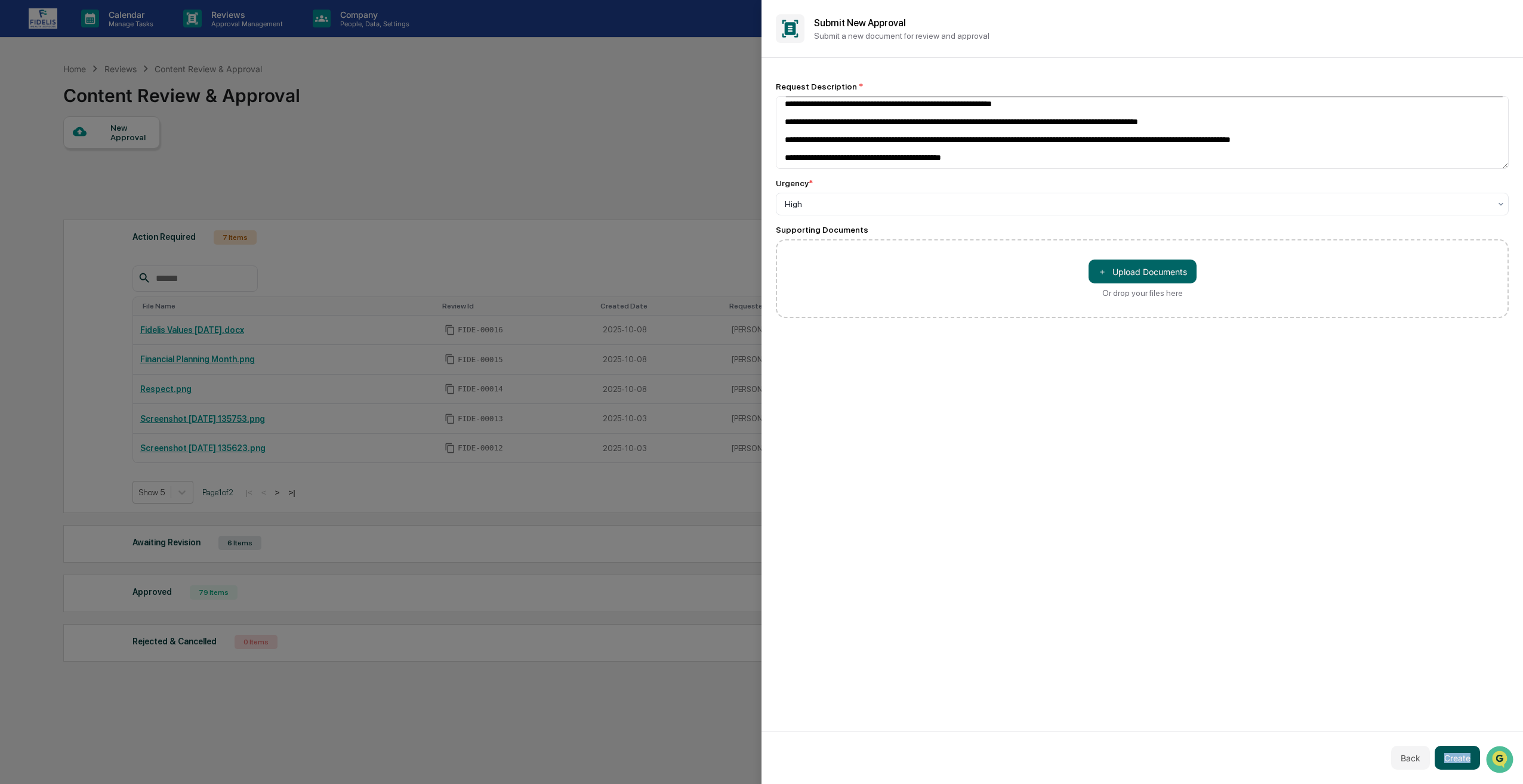
click at [1447, 763] on button "Create" at bounding box center [1458, 758] width 45 height 24
click at [1448, 760] on button "Create" at bounding box center [1450, 758] width 61 height 24
click at [1449, 760] on button "Create" at bounding box center [1458, 758] width 45 height 24
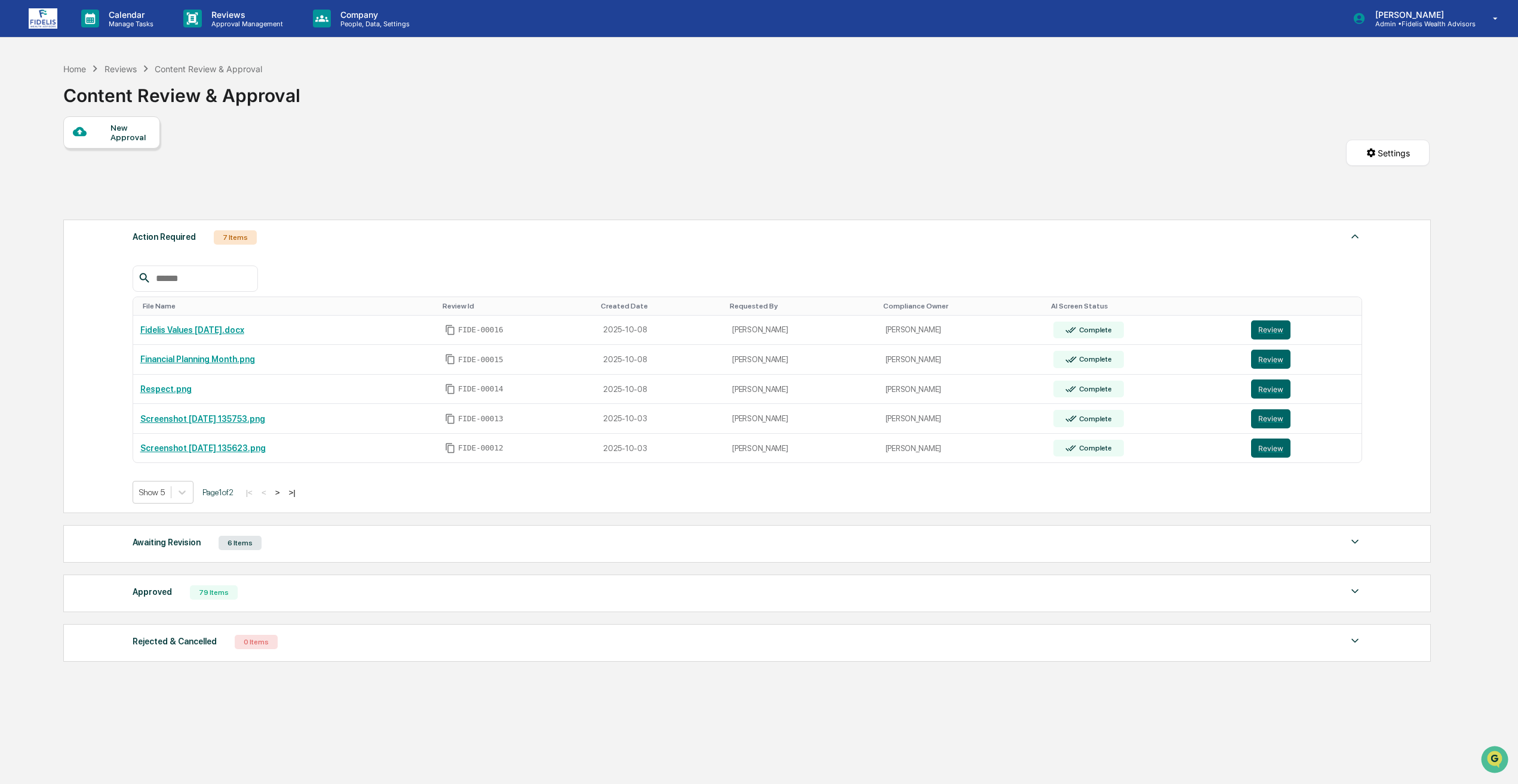
click at [122, 129] on div "New Approval" at bounding box center [130, 132] width 40 height 19
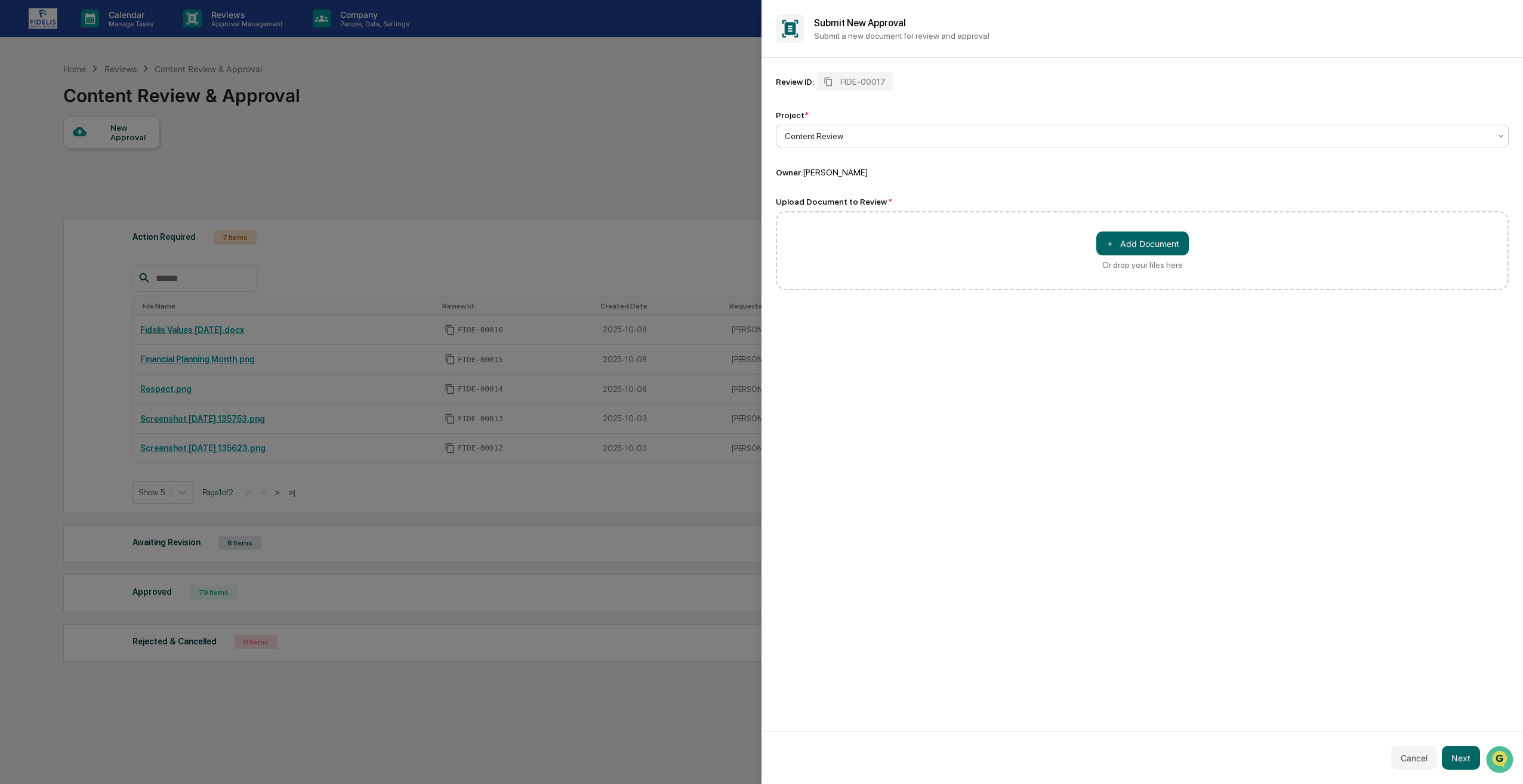
click at [928, 136] on div at bounding box center [1137, 136] width 705 height 12
click at [853, 134] on div at bounding box center [1137, 136] width 705 height 12
click at [840, 133] on div at bounding box center [1137, 136] width 705 height 12
click at [848, 263] on div "＋ Add Document Or drop your files here" at bounding box center [1143, 250] width 733 height 79
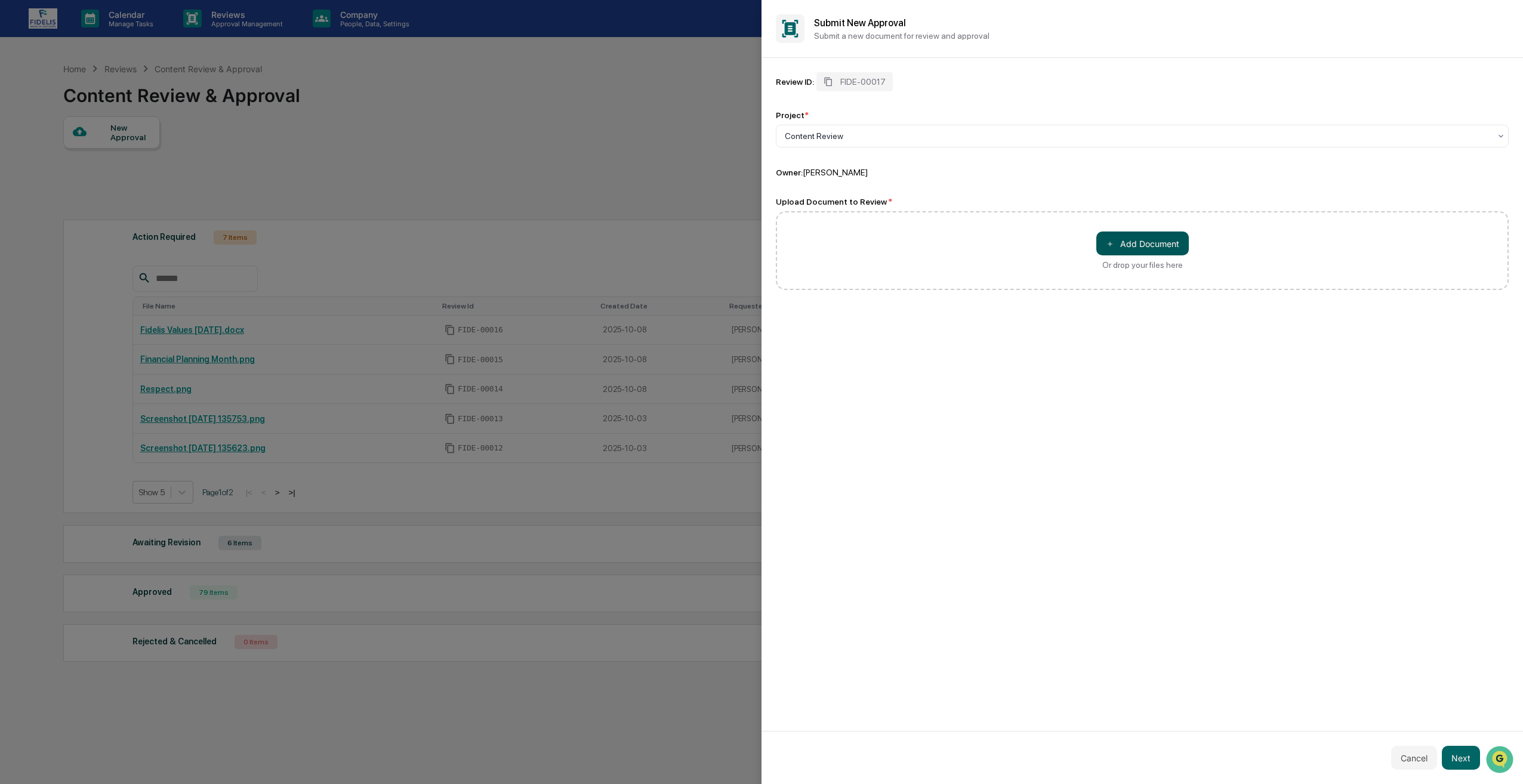
click at [1127, 237] on button "＋ Add Document" at bounding box center [1143, 243] width 92 height 24
click at [1468, 753] on button "Next" at bounding box center [1461, 758] width 38 height 24
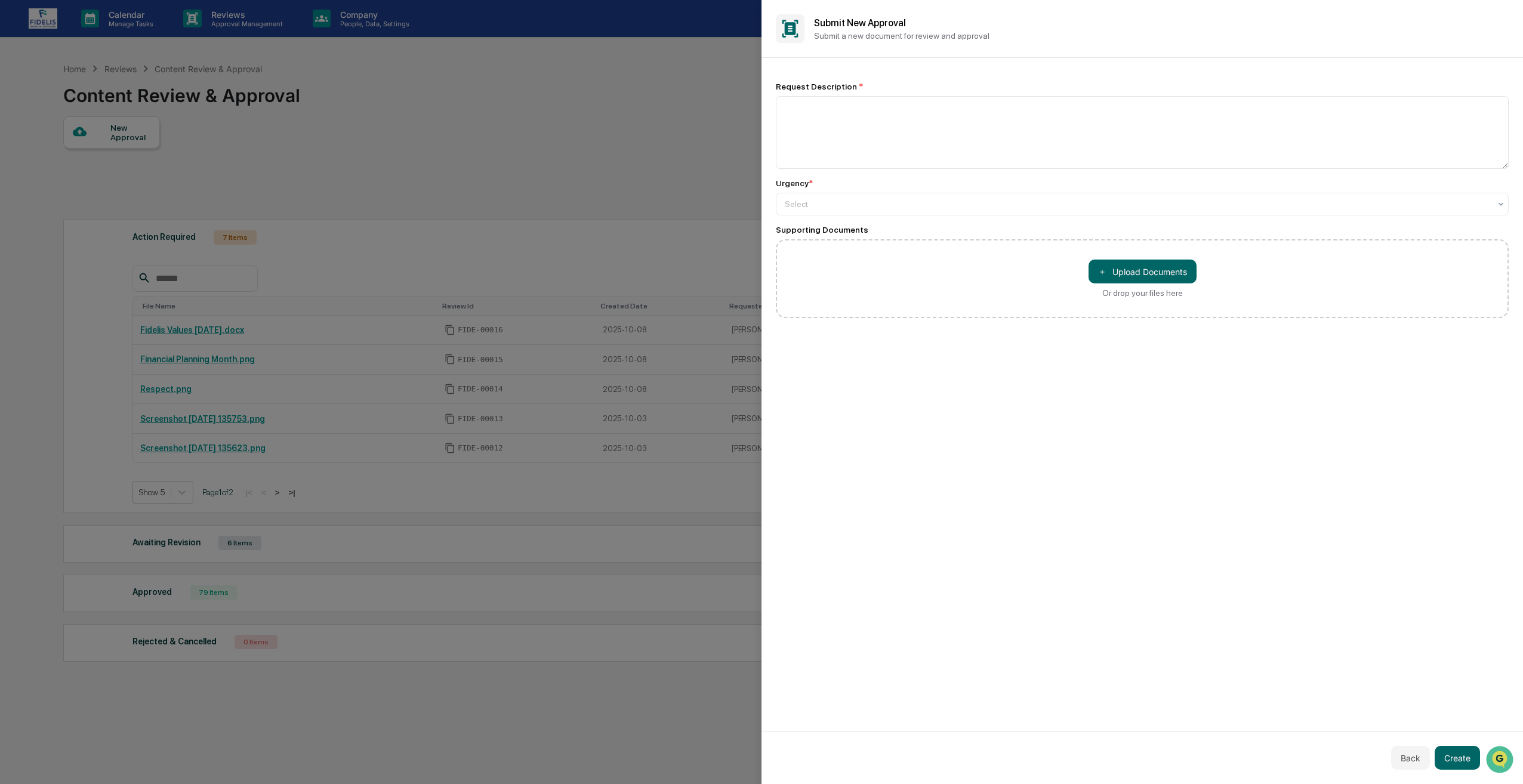
click at [872, 92] on div "Request Description *" at bounding box center [1143, 125] width 733 height 87
click at [873, 97] on textarea at bounding box center [1143, 132] width 733 height 73
paste textarea "**********"
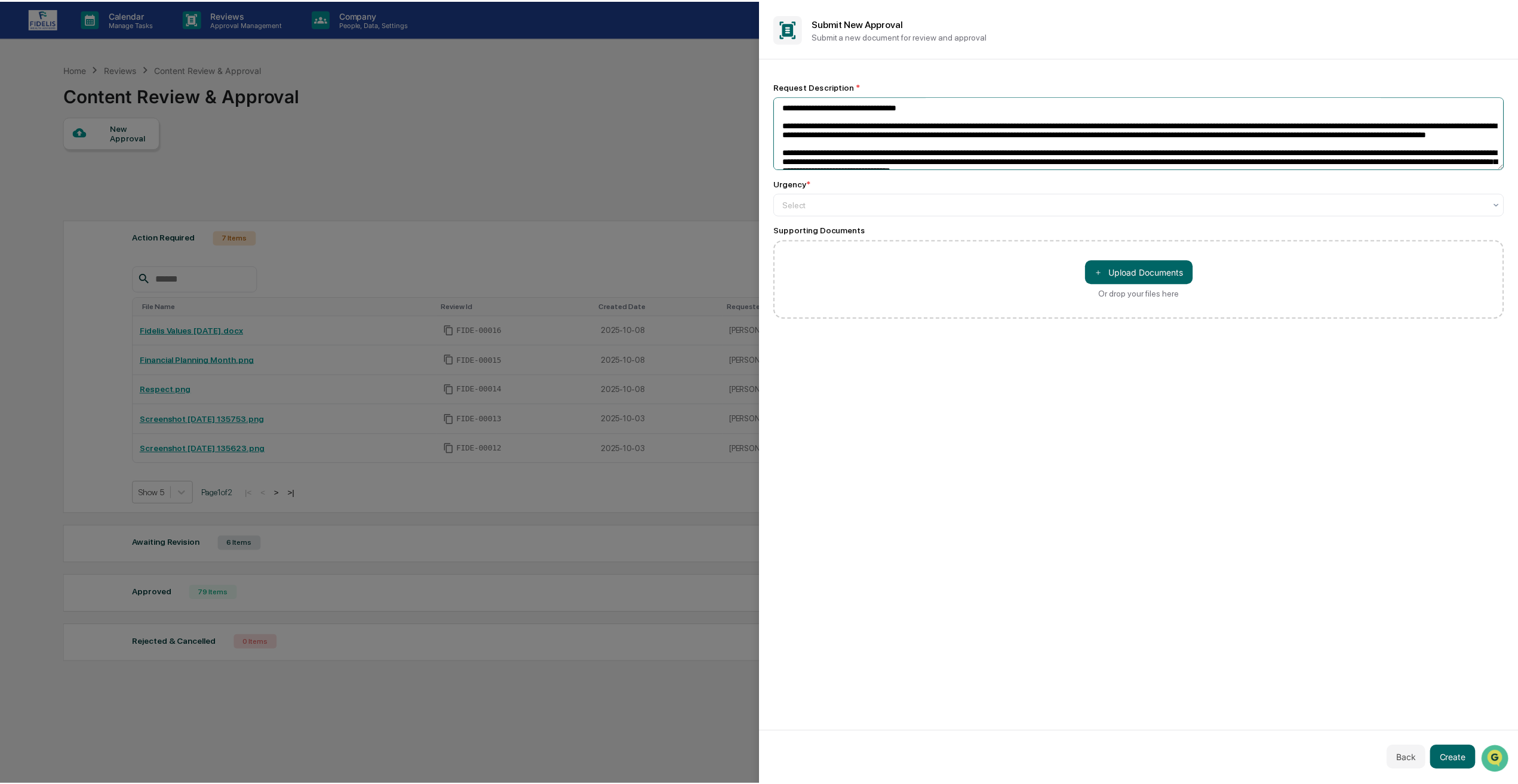
scroll to position [583, 0]
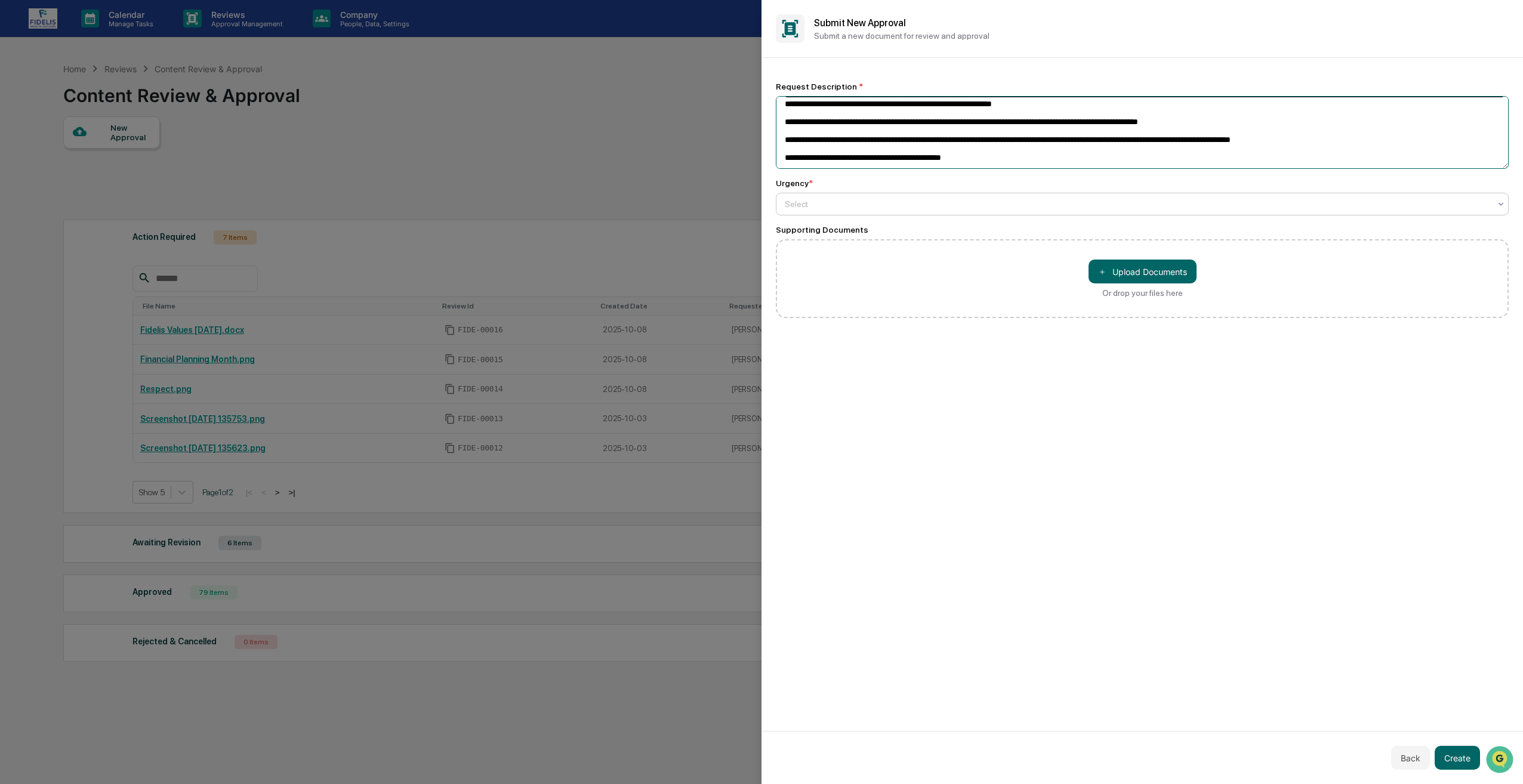
type textarea "**********"
click at [846, 203] on div at bounding box center [1137, 204] width 705 height 12
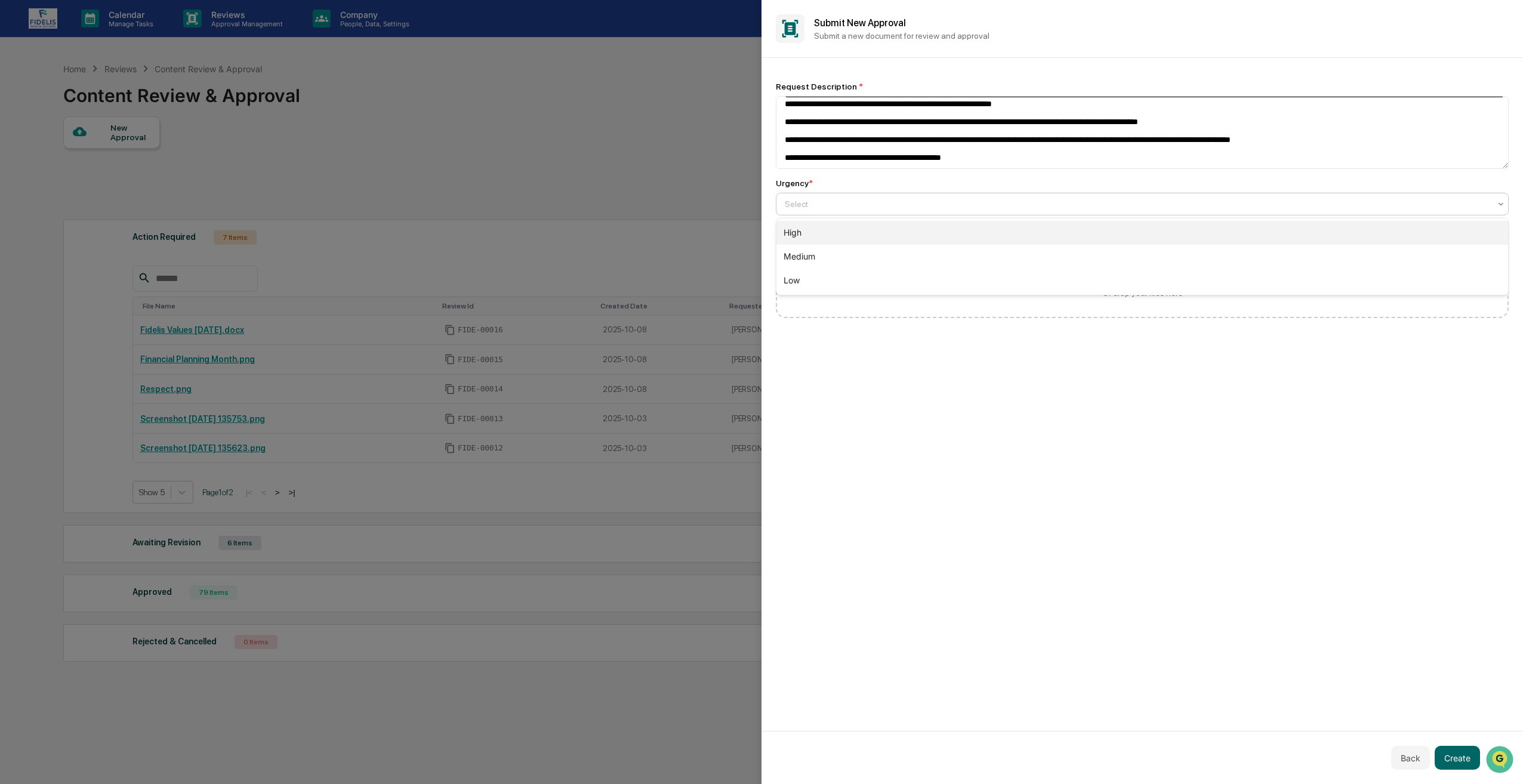
click at [821, 237] on div "High" at bounding box center [1143, 232] width 732 height 24
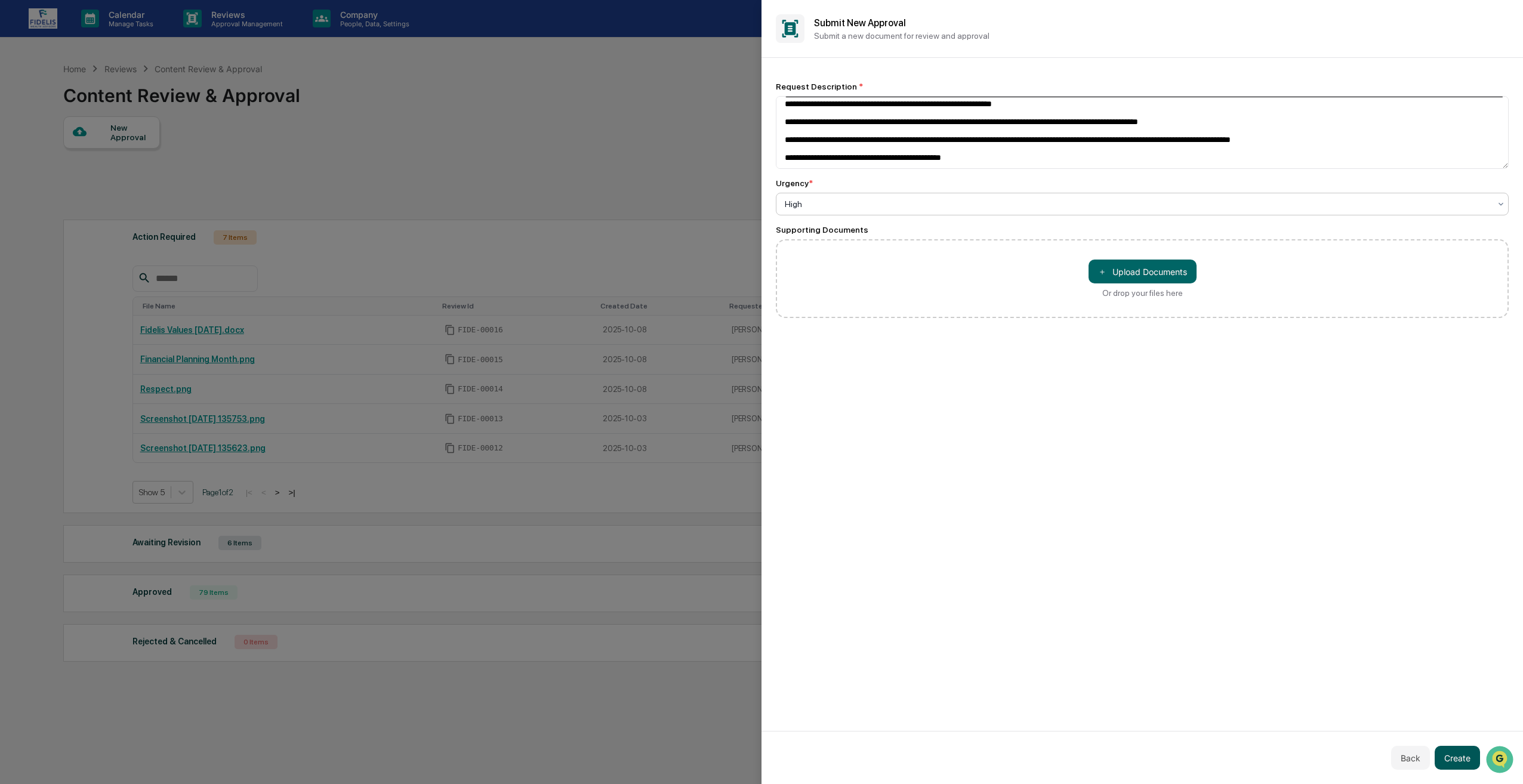
click at [1464, 759] on button "Create" at bounding box center [1458, 758] width 45 height 24
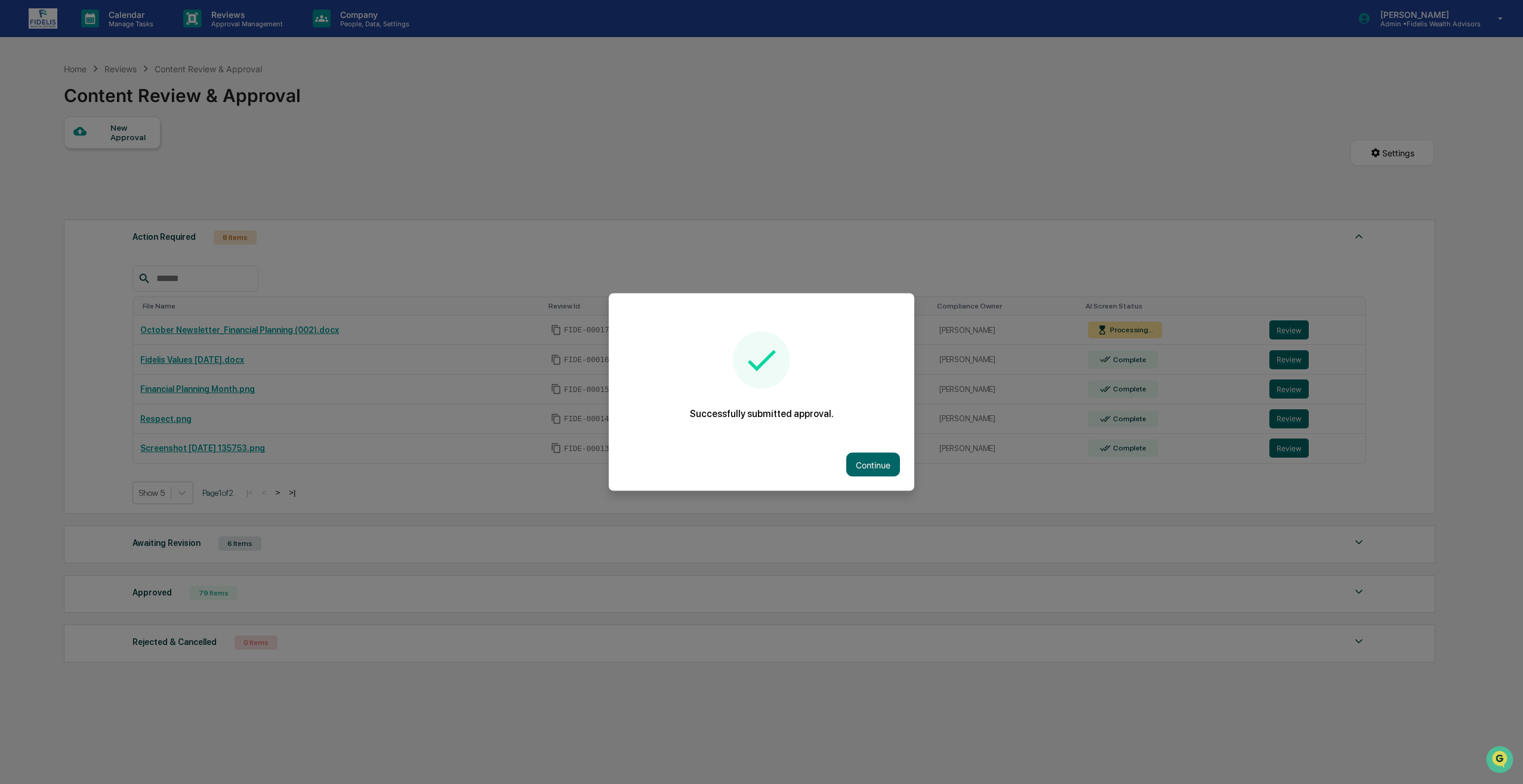
click at [855, 223] on div at bounding box center [762, 392] width 1523 height 784
